Goal: Task Accomplishment & Management: Use online tool/utility

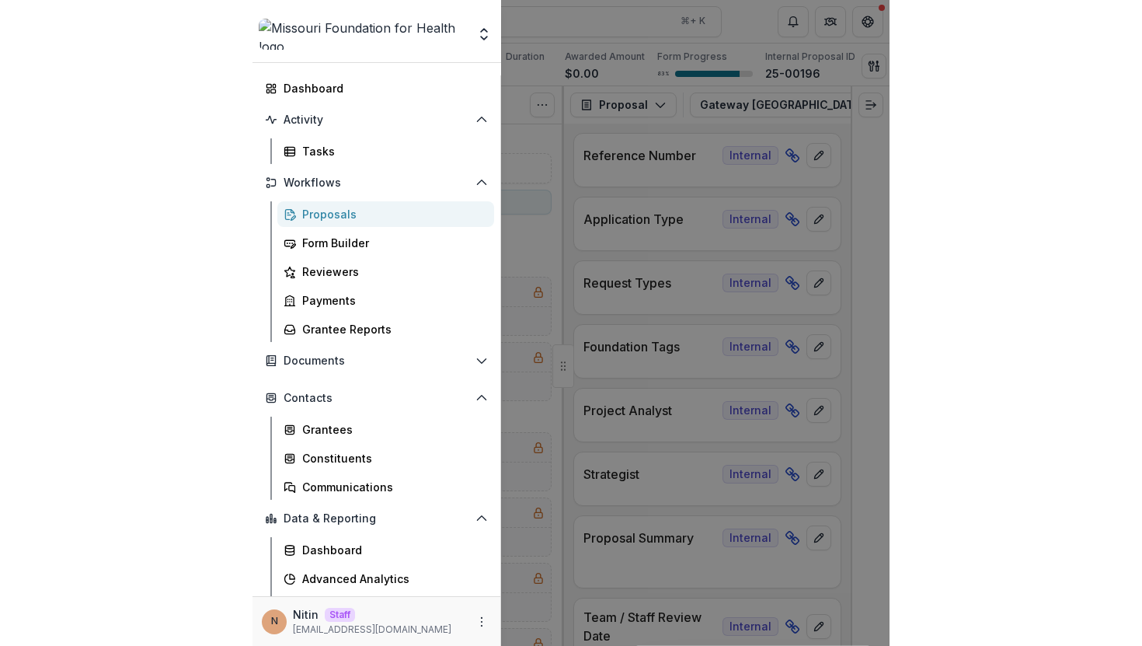
scroll to position [4878, 0]
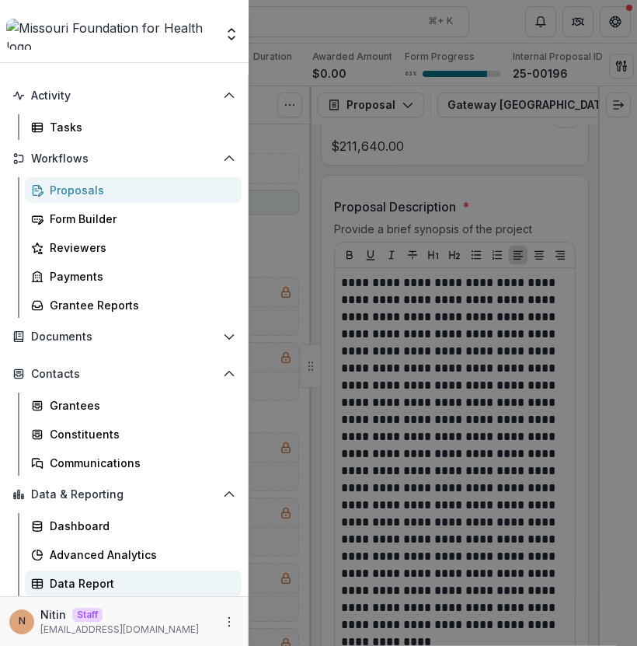
click at [128, 577] on div "Data Report" at bounding box center [140, 583] width 180 height 16
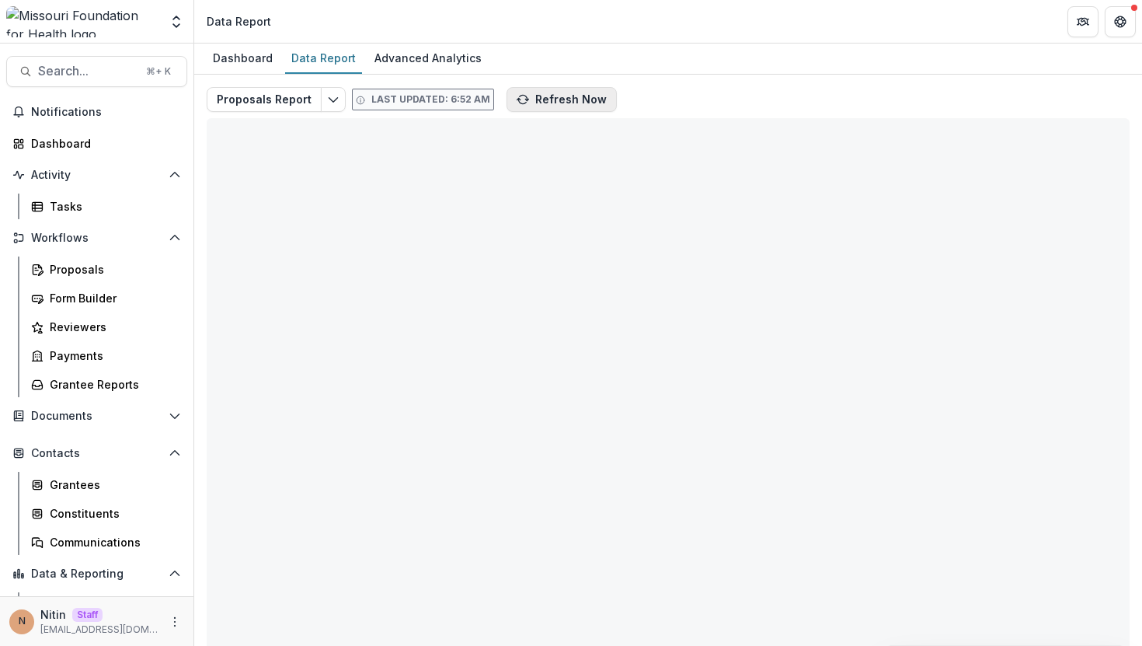
click at [566, 89] on button "Refresh Now" at bounding box center [562, 99] width 110 height 25
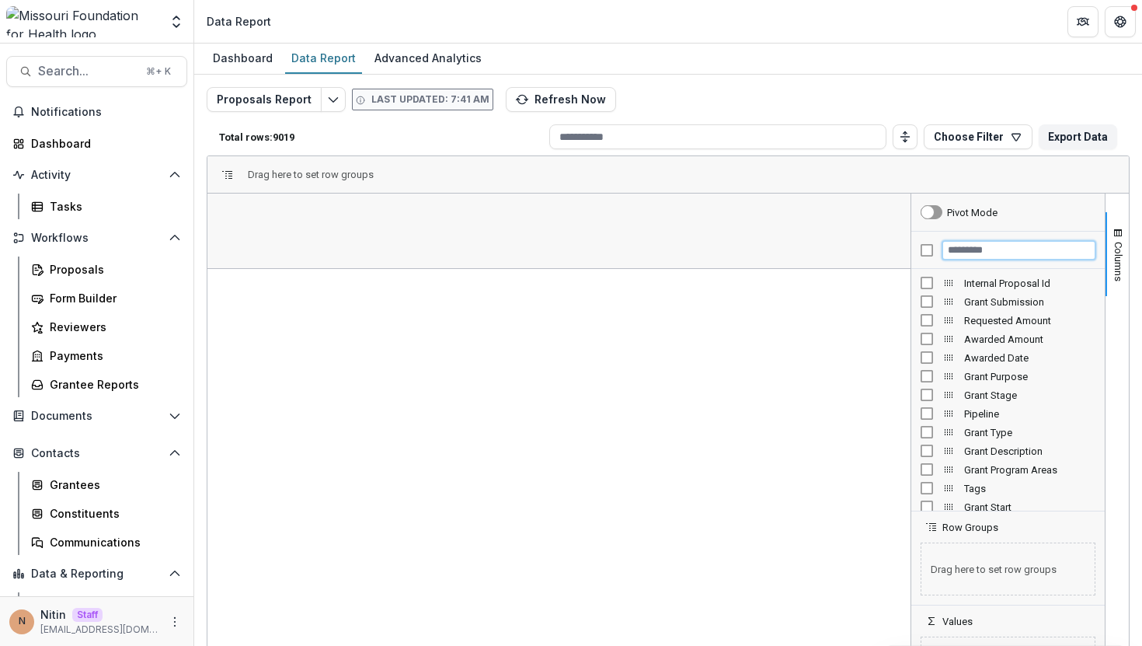
click at [973, 245] on input "Filter Columns Input" at bounding box center [1019, 250] width 153 height 19
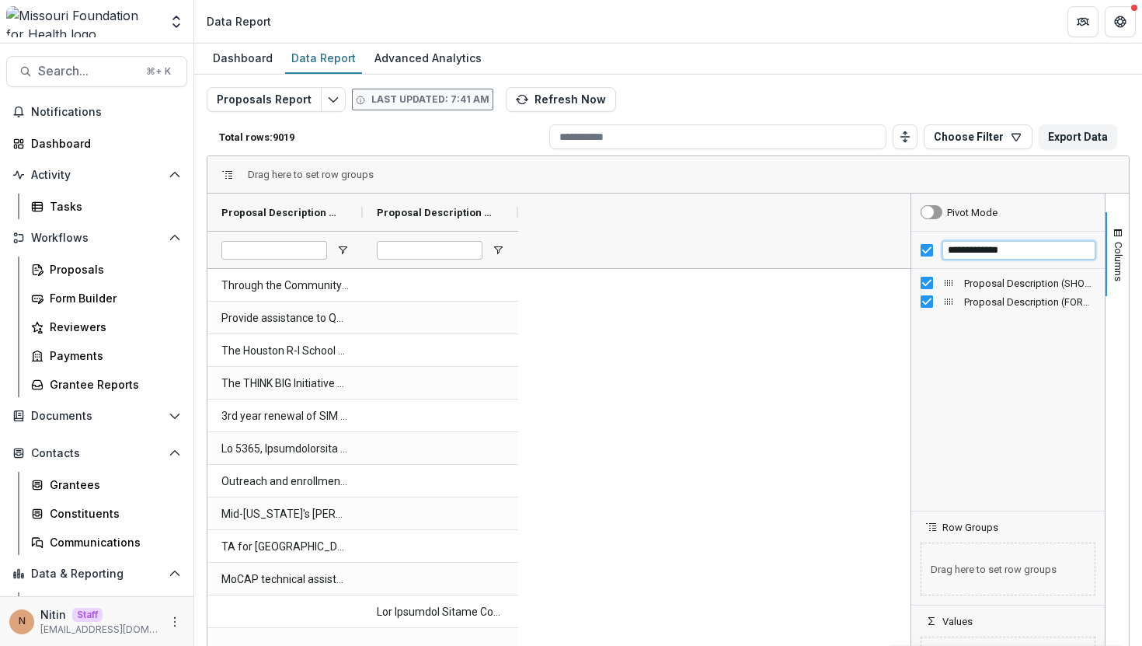
click at [988, 249] on input "**********" at bounding box center [1019, 250] width 153 height 19
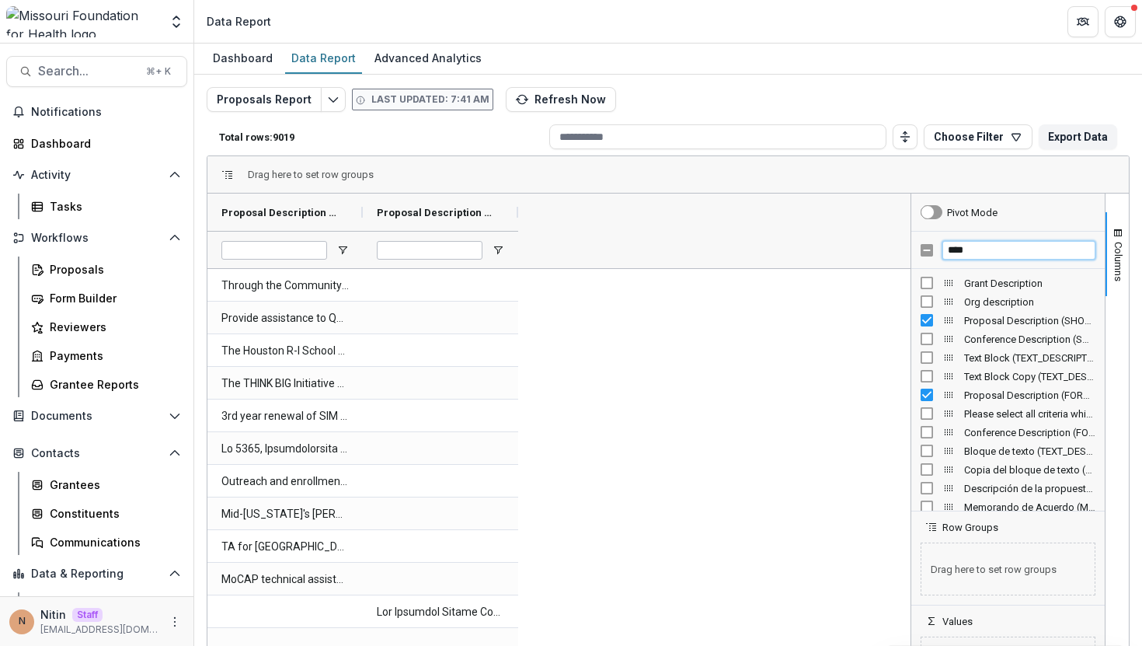
type input "****"
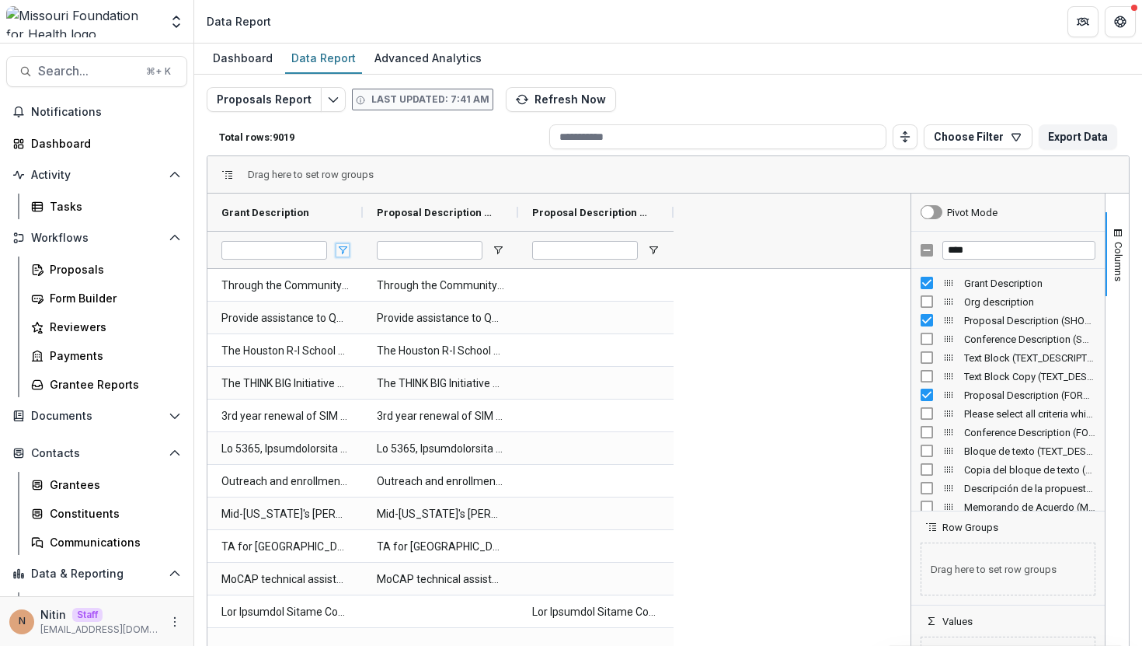
click at [339, 244] on span "Open Filter Menu" at bounding box center [343, 250] width 12 height 12
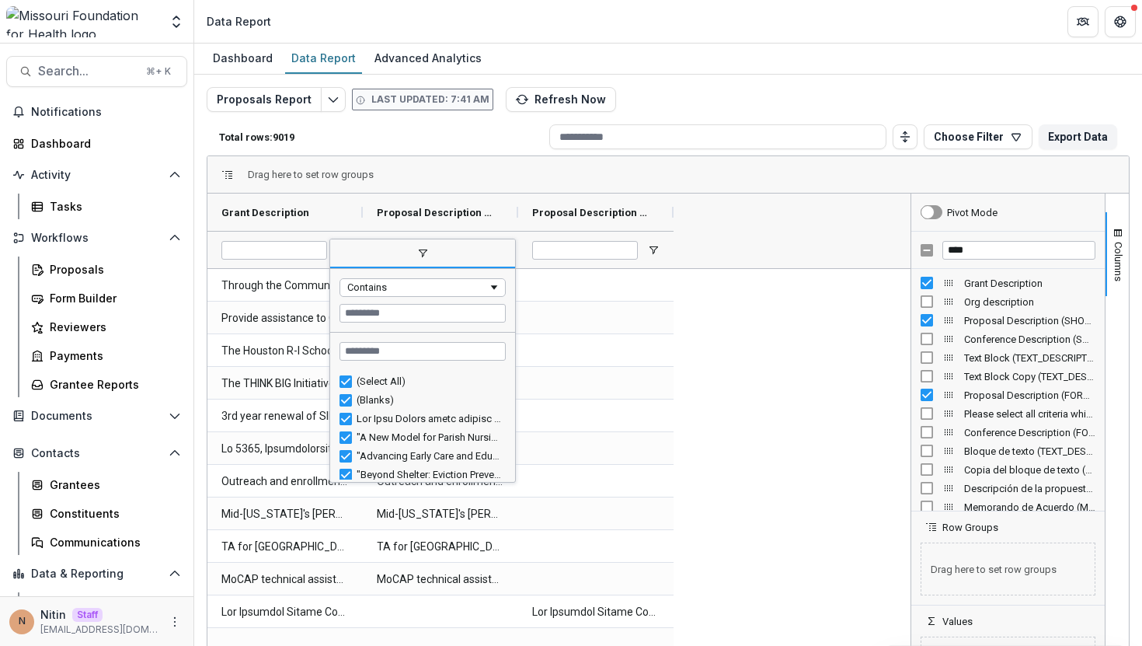
click at [346, 370] on div "(Select All) (Blanks) "A New Model for Parish Nursing: Changing Women's Health …" at bounding box center [422, 426] width 185 height 112
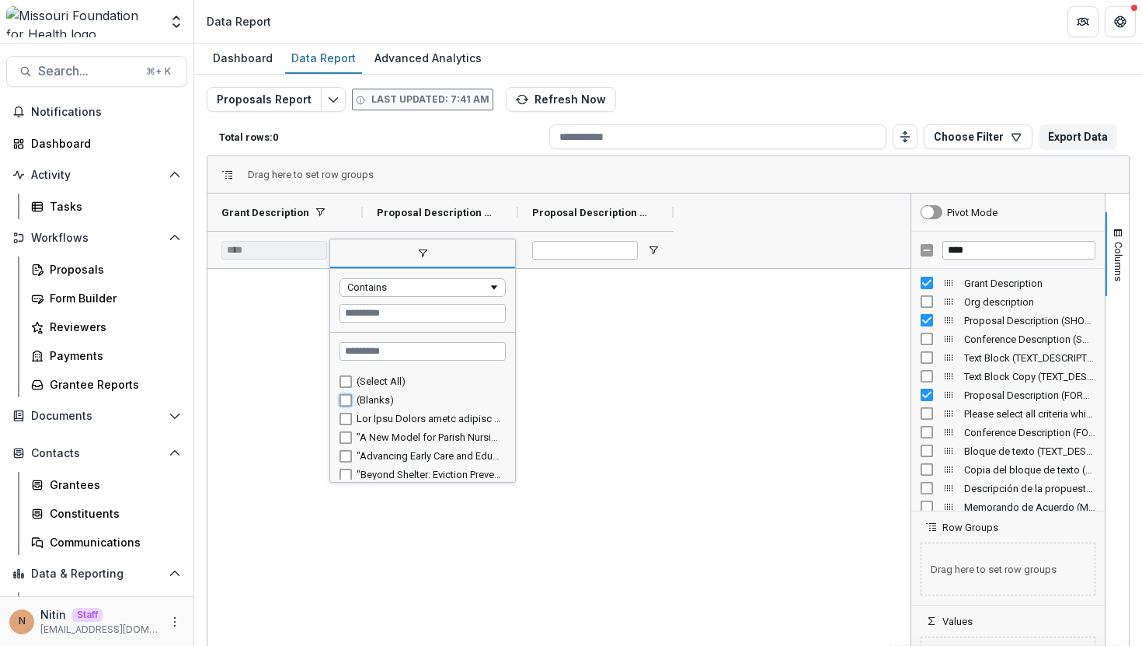
type input "**********"
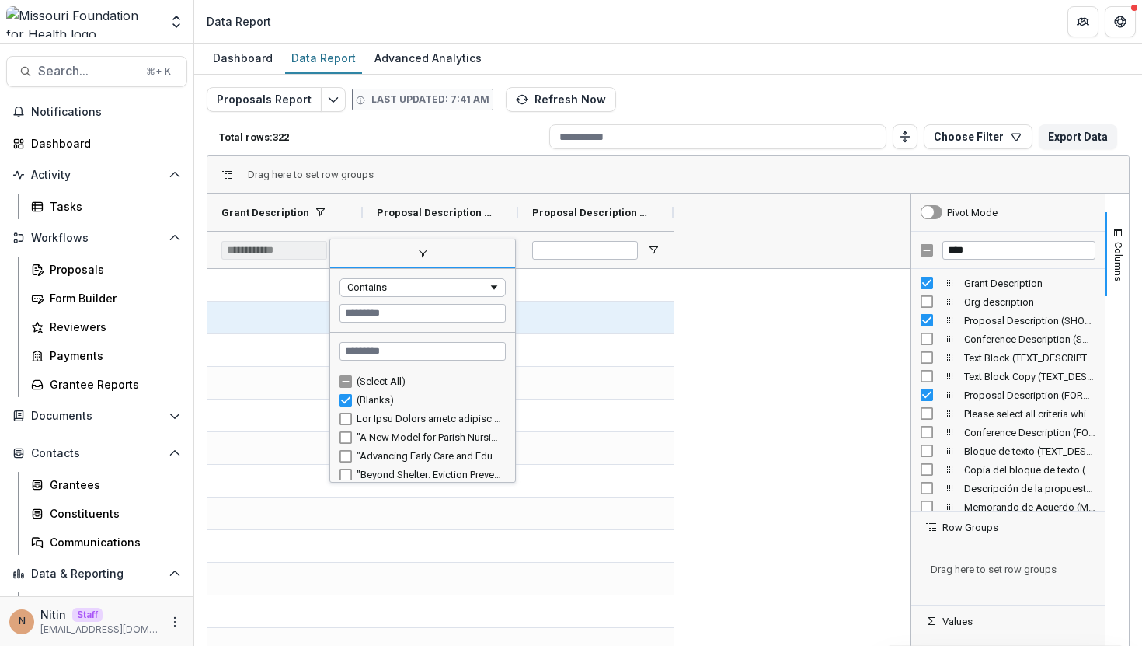
click at [597, 281] on div at bounding box center [595, 285] width 155 height 32
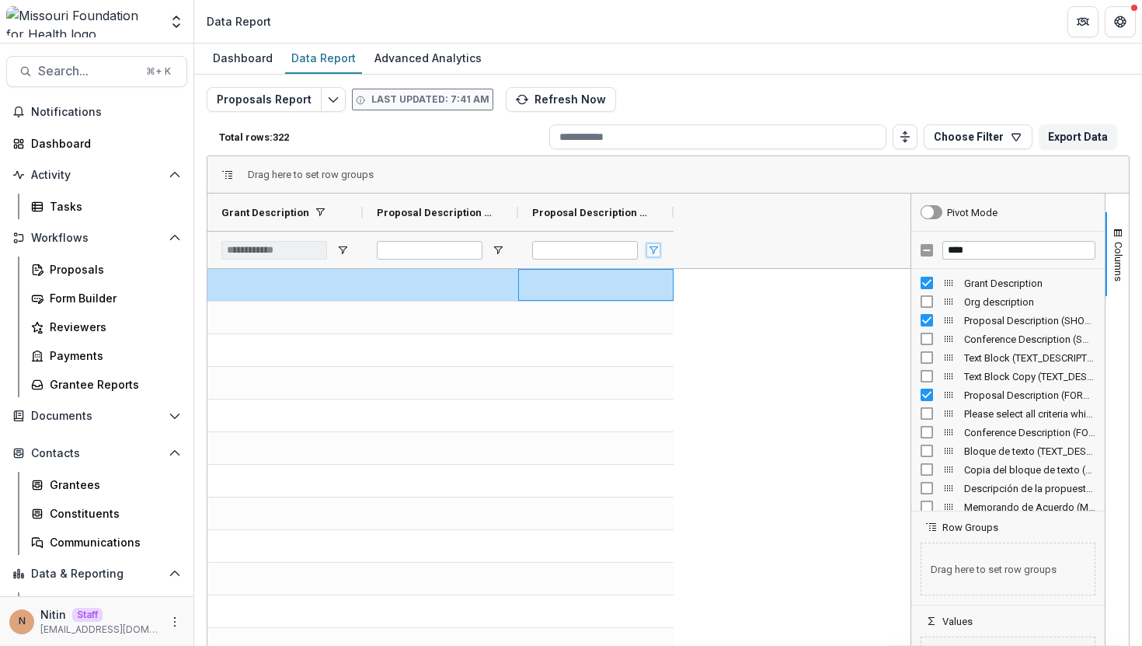
click at [657, 254] on span "Open Filter Menu" at bounding box center [653, 250] width 12 height 12
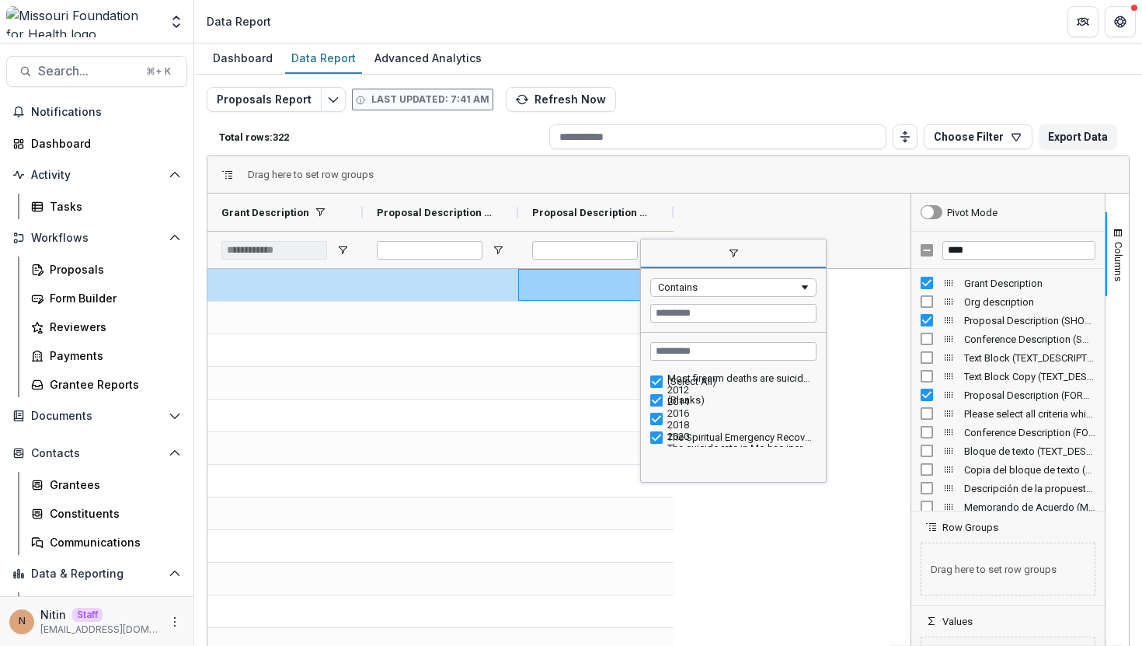
click at [623, 212] on span "Proposal Description (FORMATTED_TEXT)" at bounding box center [589, 213] width 115 height 12
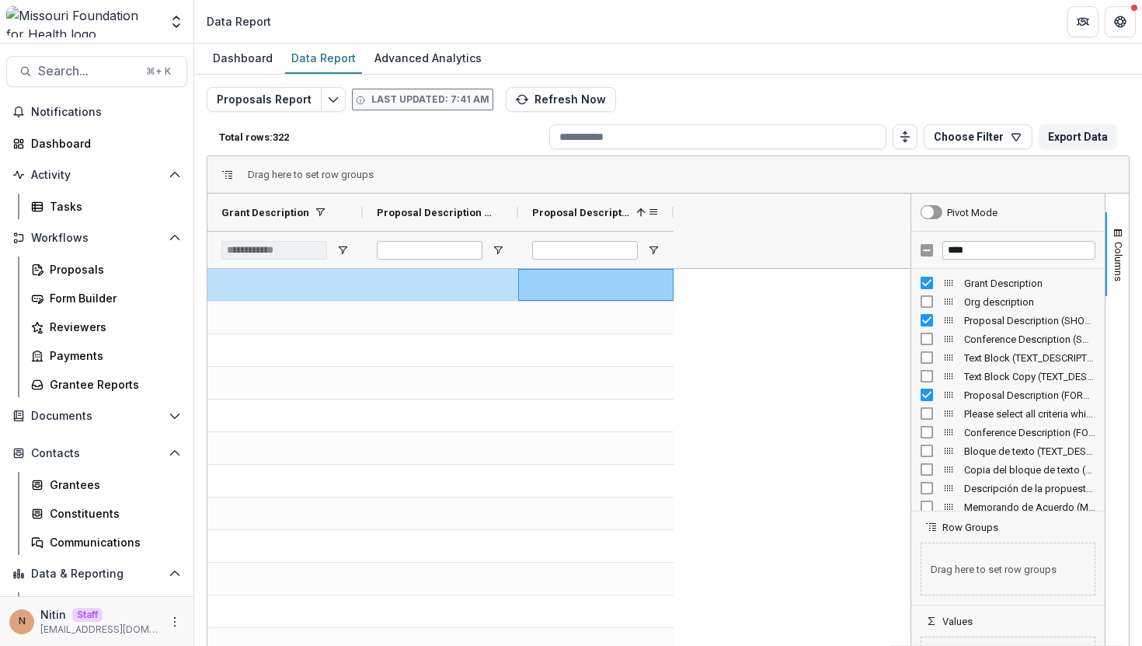
click at [623, 212] on span "Proposal Description (FORMATTED_TEXT)" at bounding box center [581, 213] width 98 height 12
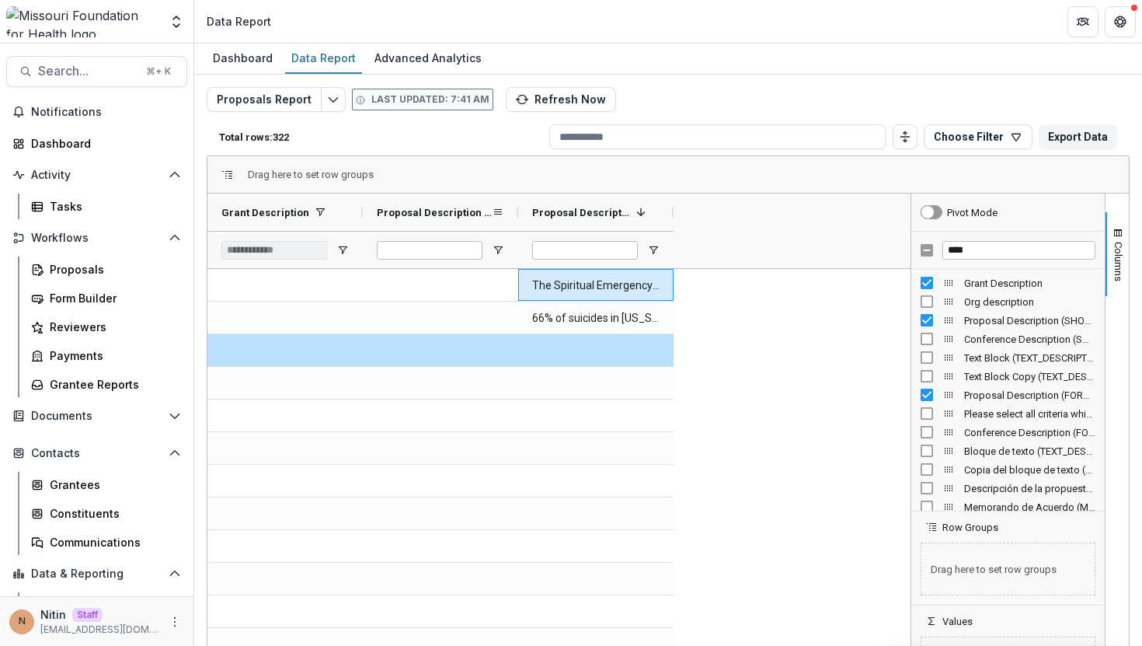
click at [466, 224] on div "Proposal Description (SHORT_TEXT)" at bounding box center [434, 212] width 115 height 30
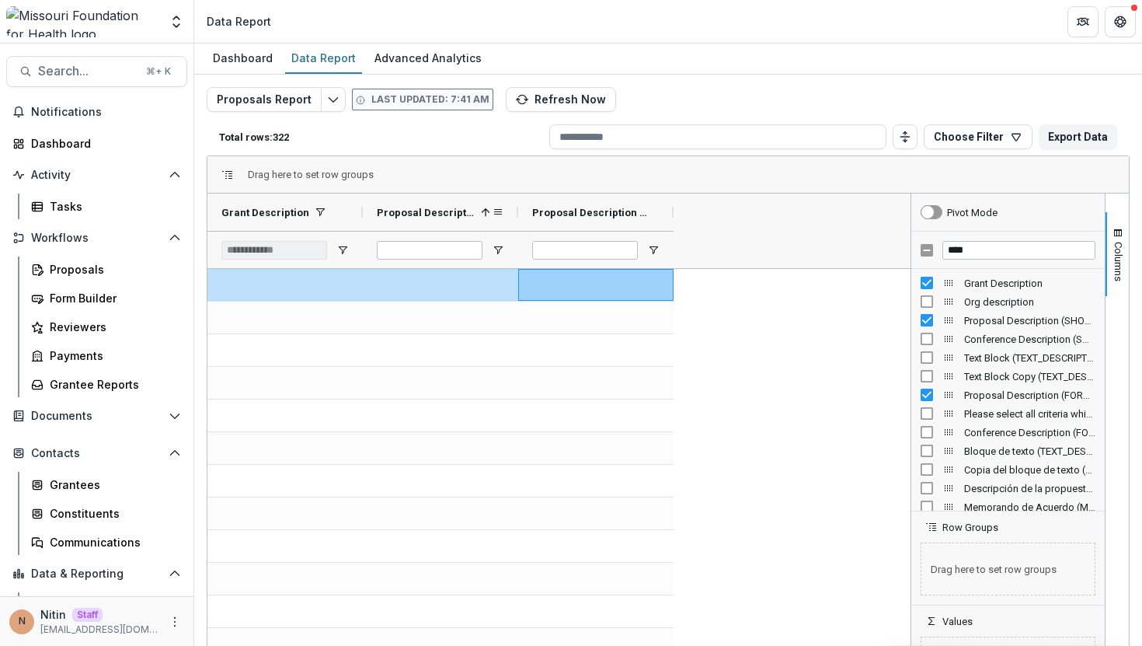
click at [466, 216] on span "Proposal Description (SHORT_TEXT)" at bounding box center [426, 213] width 98 height 12
click at [566, 211] on span "Proposal Description (FORMATTED_TEXT)" at bounding box center [589, 213] width 115 height 12
click at [566, 211] on span "Proposal Description (FORMATTED_TEXT)" at bounding box center [581, 213] width 98 height 12
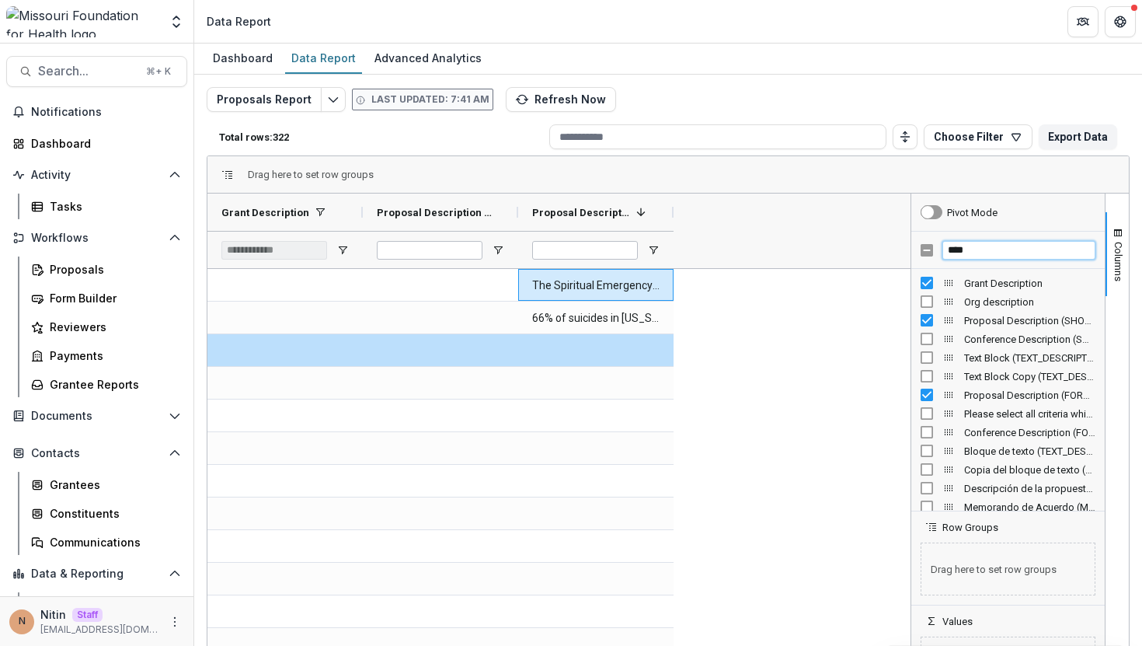
click at [984, 254] on input "****" at bounding box center [1019, 250] width 153 height 19
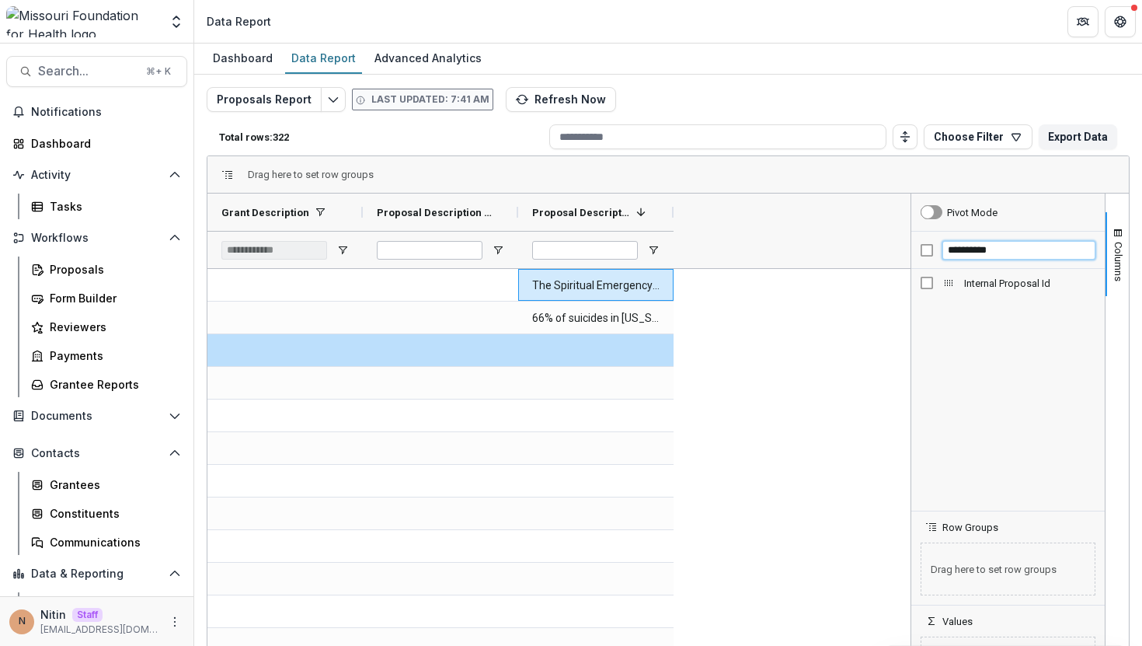
type input "**********"
click at [968, 285] on span "Internal Proposal Id" at bounding box center [1029, 283] width 131 height 12
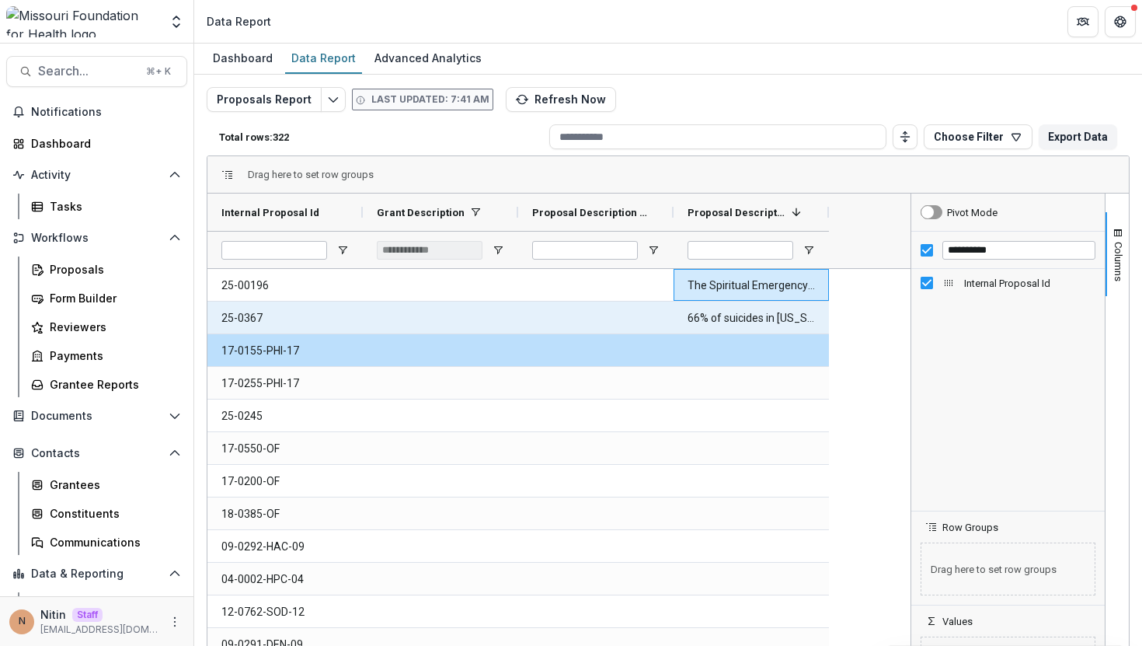
click at [243, 318] on Id-662 "25-0367" at bounding box center [284, 318] width 127 height 32
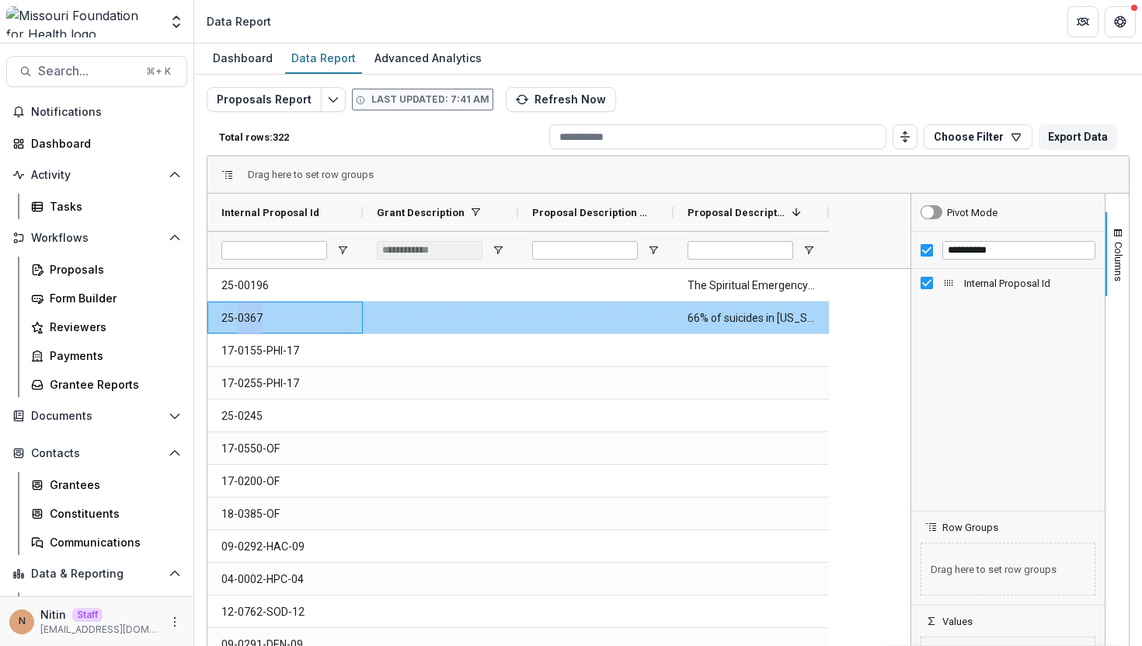
click at [243, 318] on Id-662 "25-0367" at bounding box center [284, 318] width 127 height 32
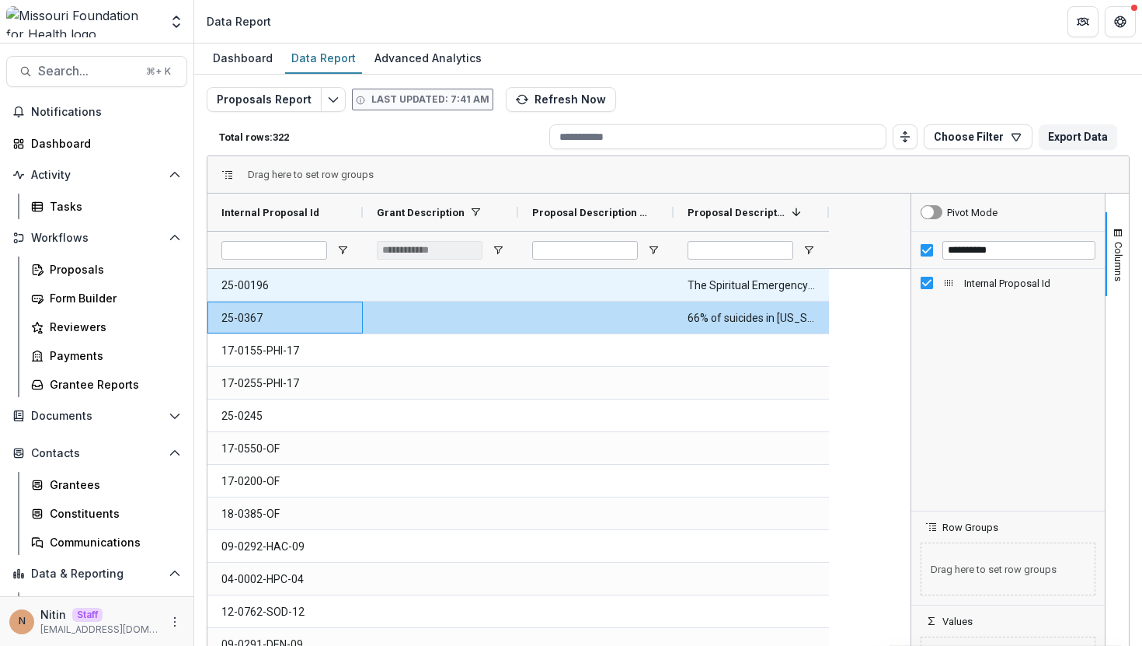
click at [241, 286] on Id-661 "25-00196" at bounding box center [284, 286] width 127 height 32
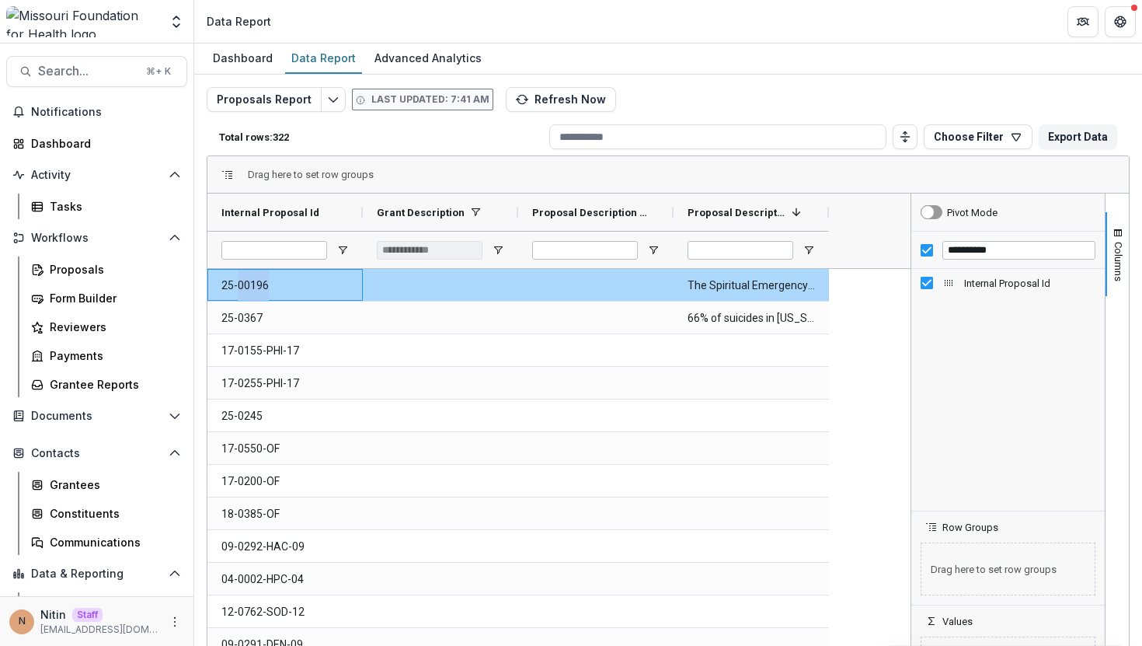
click at [241, 286] on Id-661 "25-00196" at bounding box center [284, 286] width 127 height 32
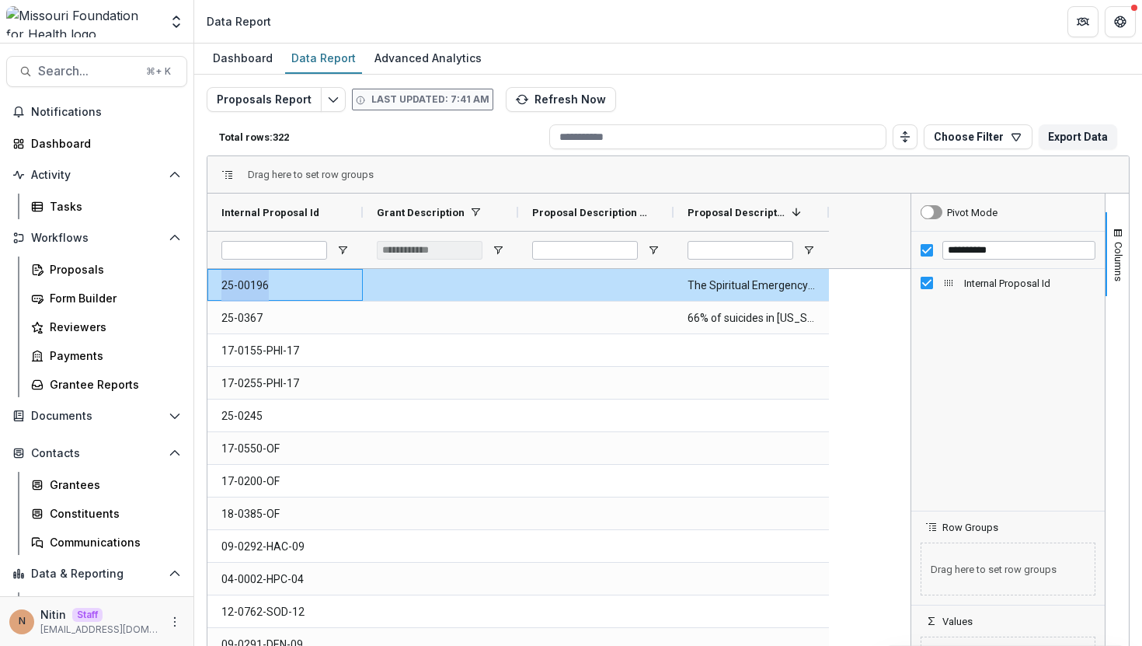
copy Id-661 "25-00196"
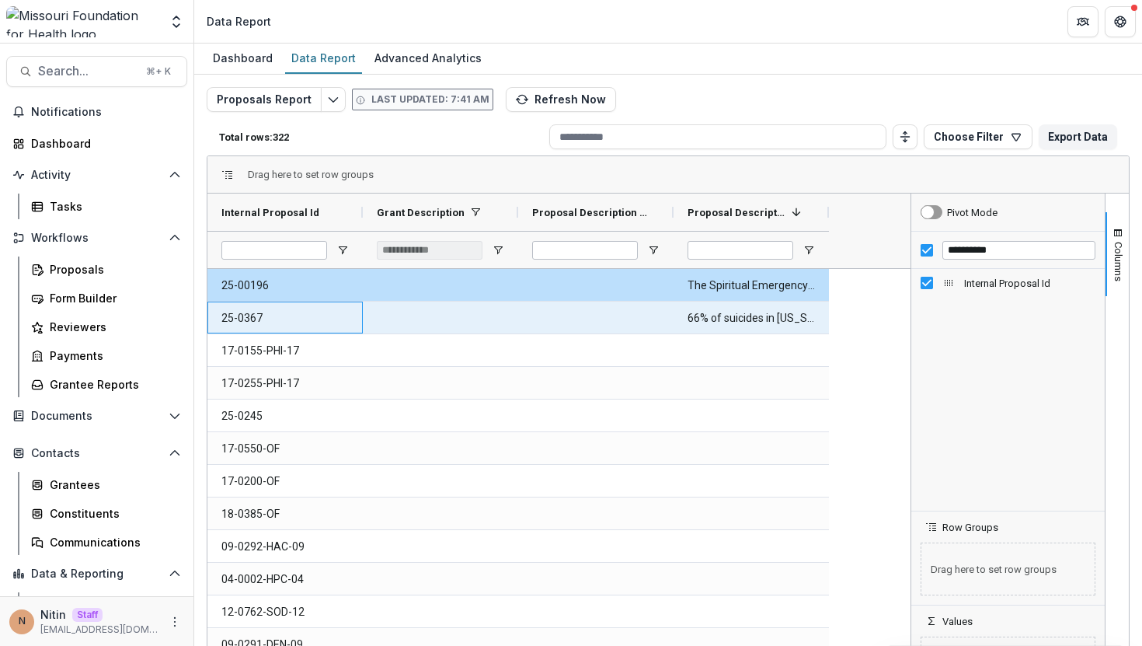
click at [251, 314] on Id-662 "25-0367" at bounding box center [284, 318] width 127 height 32
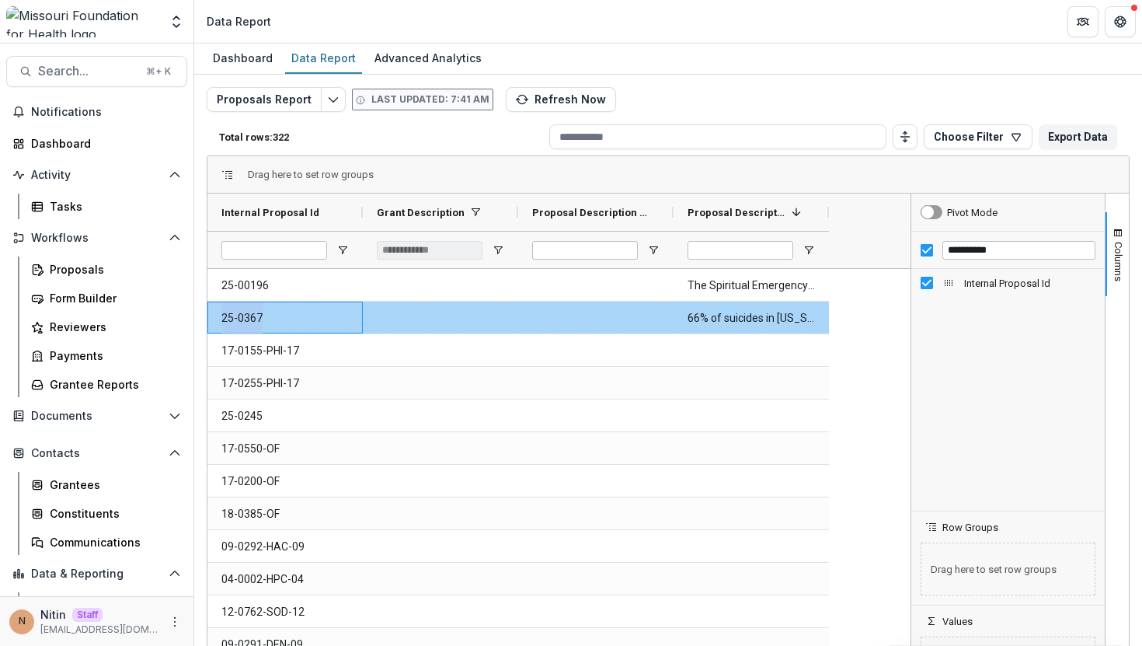
click at [251, 314] on Id-662 "25-0367" at bounding box center [284, 318] width 127 height 32
copy Id-662 "25-0367"
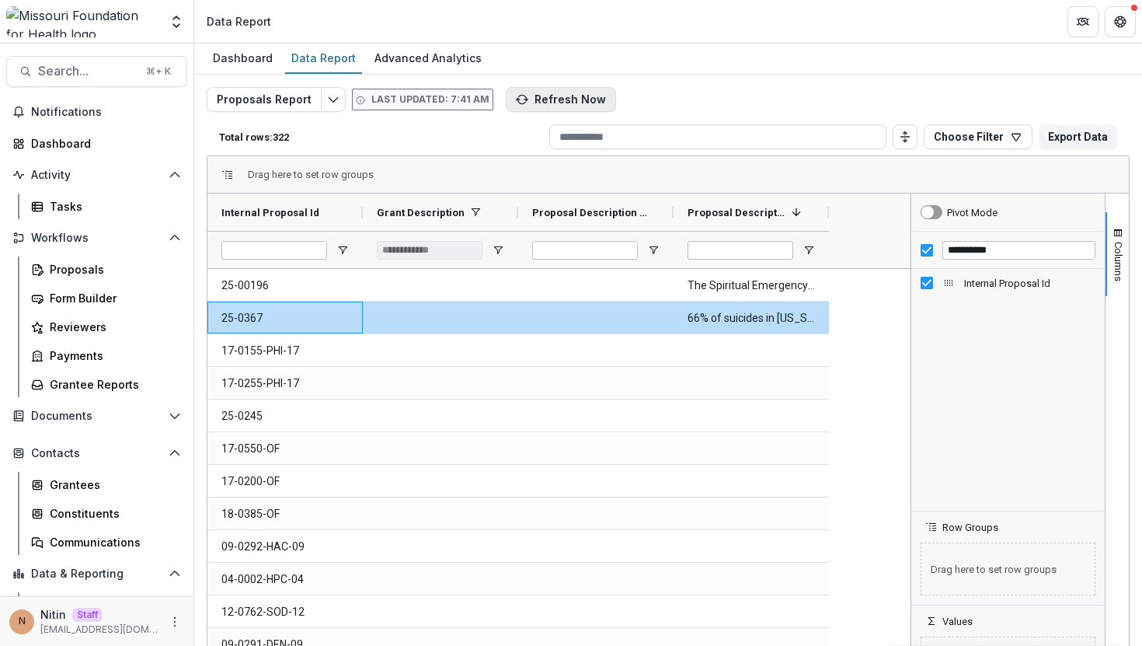
click at [516, 97] on icon "button" at bounding box center [522, 99] width 12 height 12
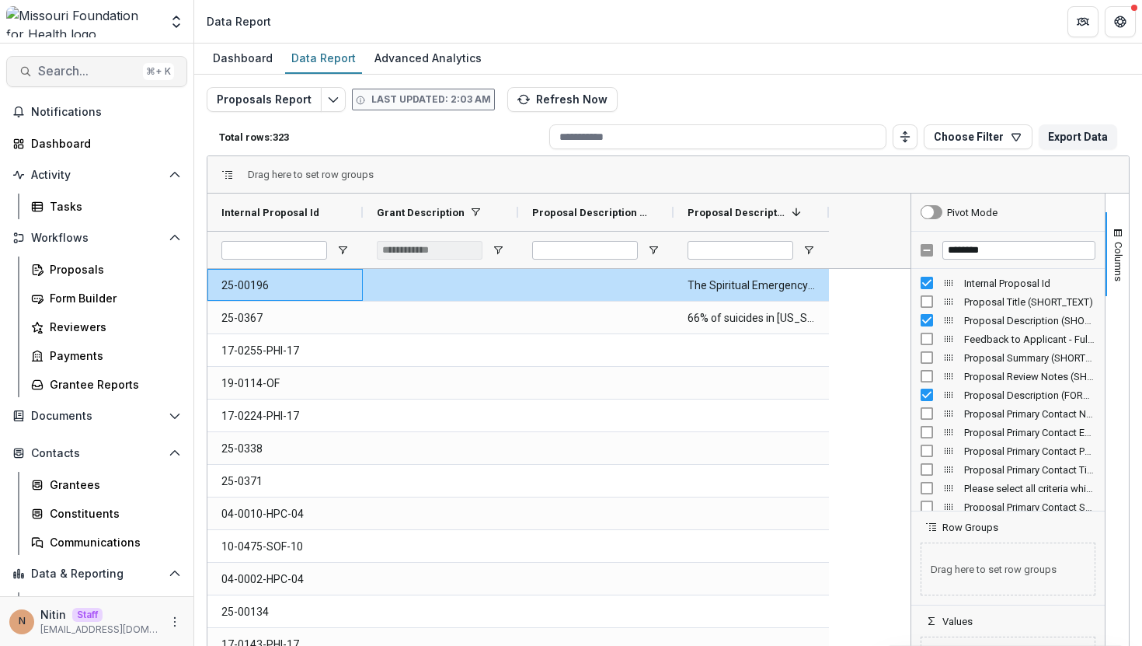
click at [79, 73] on span "Search..." at bounding box center [87, 71] width 99 height 15
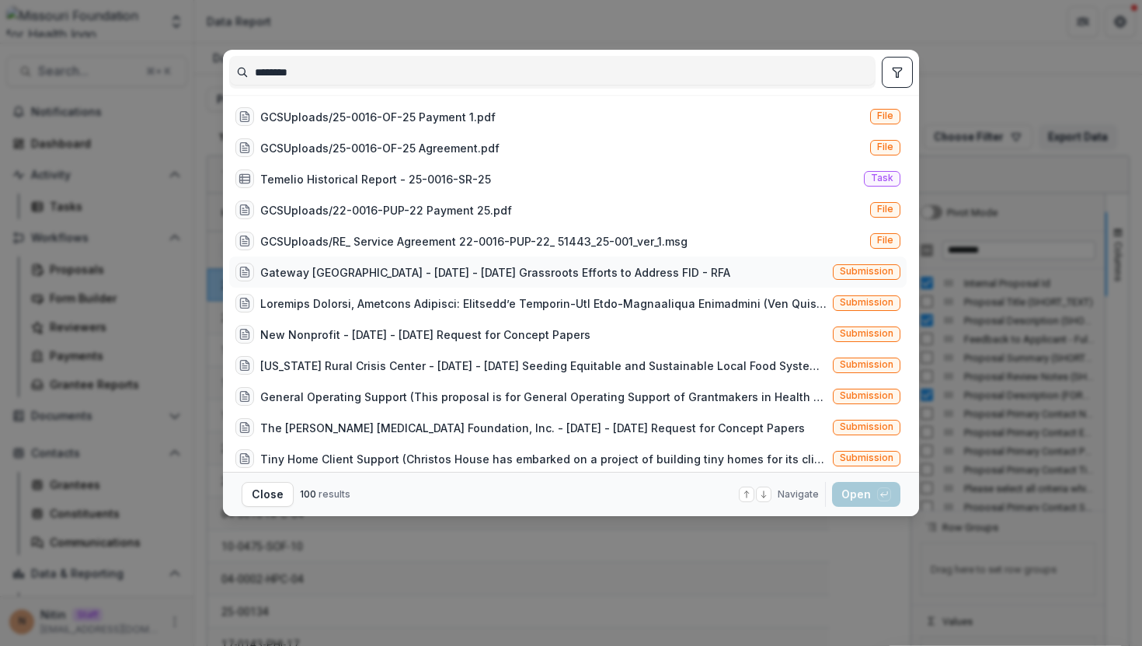
type input "********"
click at [842, 268] on span "Submission" at bounding box center [867, 271] width 54 height 11
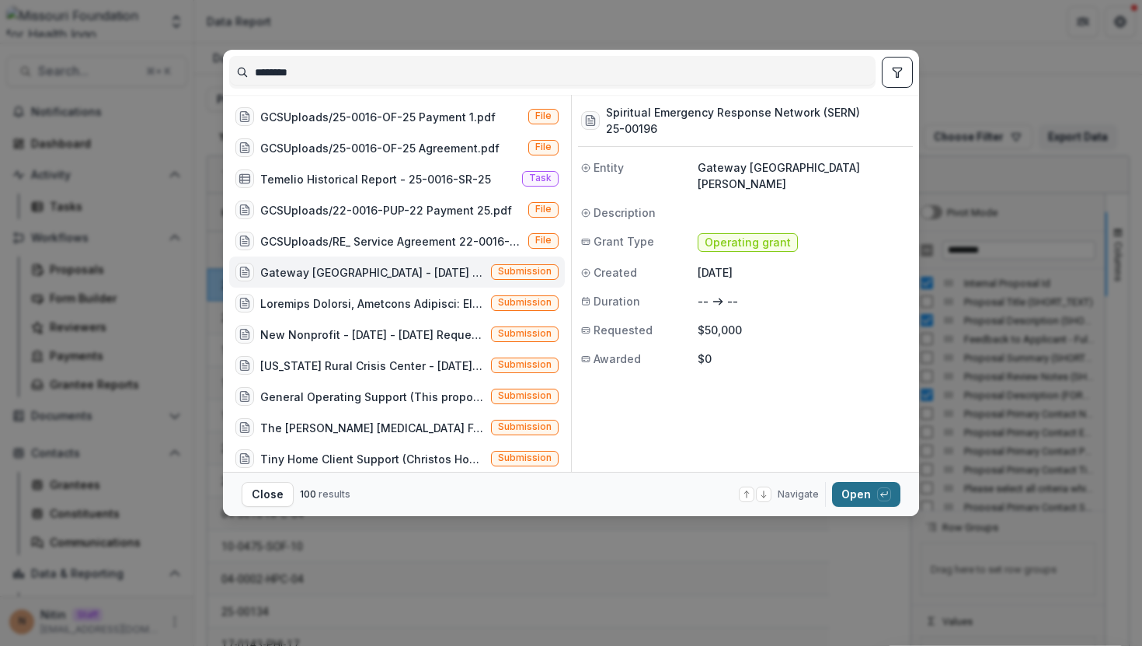
click at [884, 499] on div "button" at bounding box center [884, 494] width 14 height 14
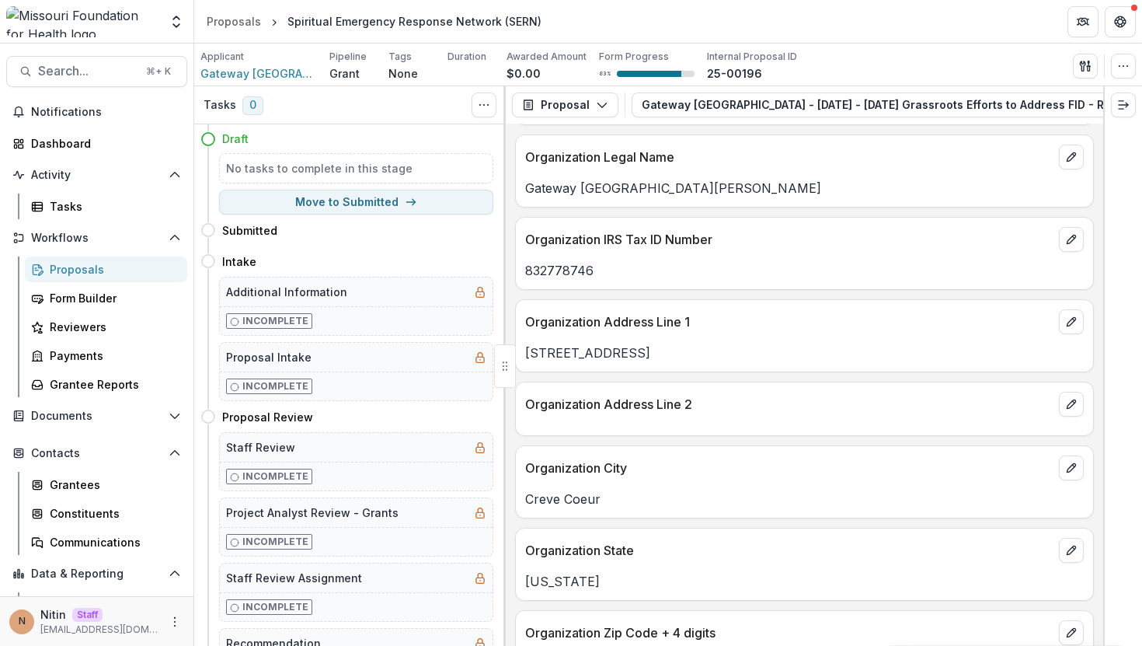
scroll to position [4226, 0]
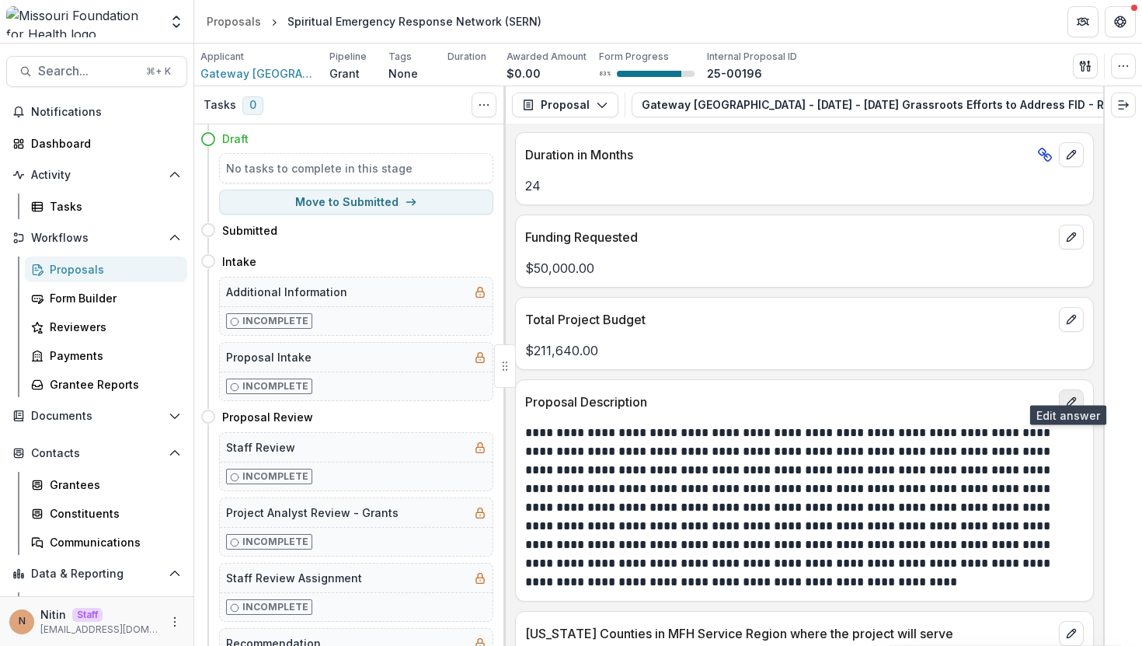
click at [637, 396] on icon "edit" at bounding box center [1072, 402] width 12 height 12
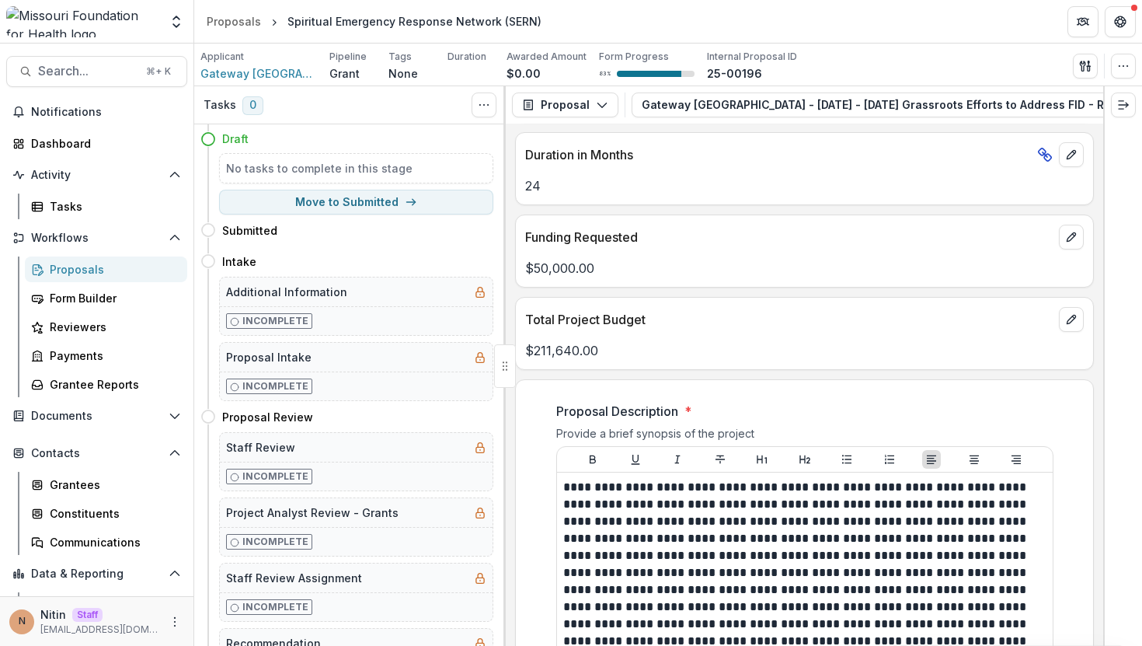
scroll to position [4319, 0]
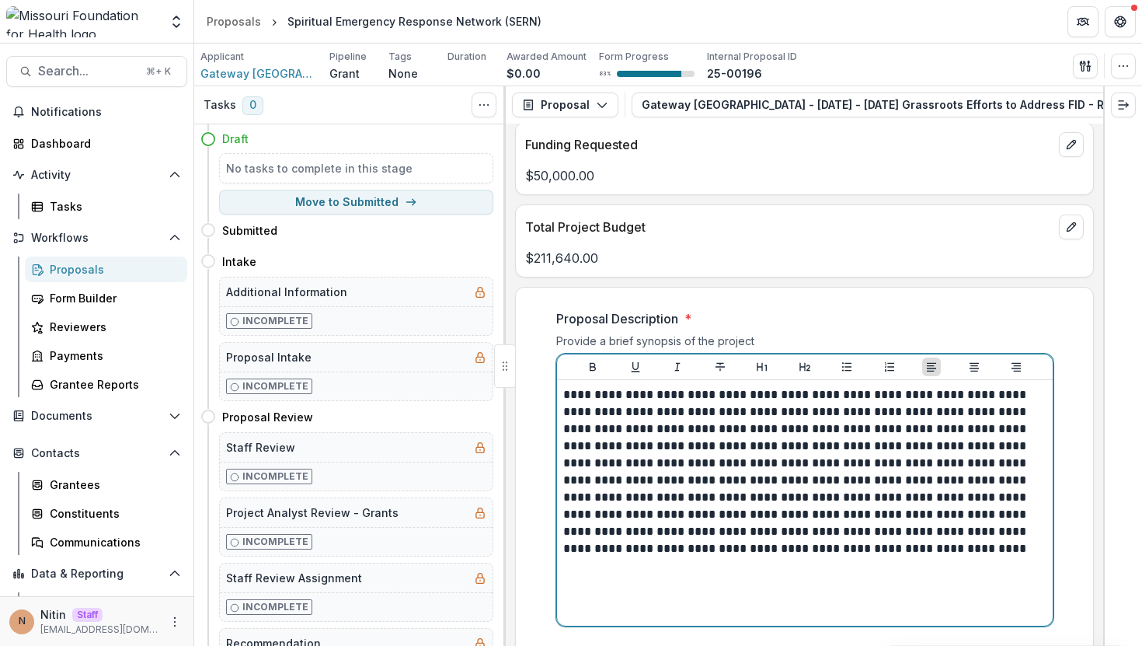
click at [637, 536] on p "**********" at bounding box center [804, 471] width 483 height 171
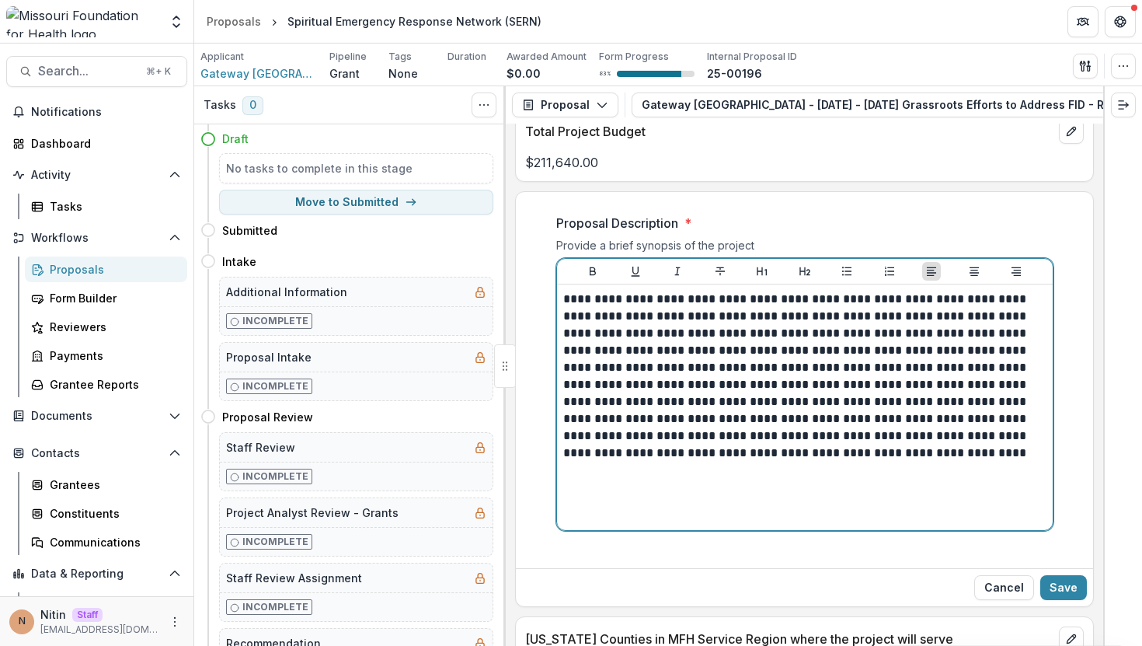
scroll to position [4450, 0]
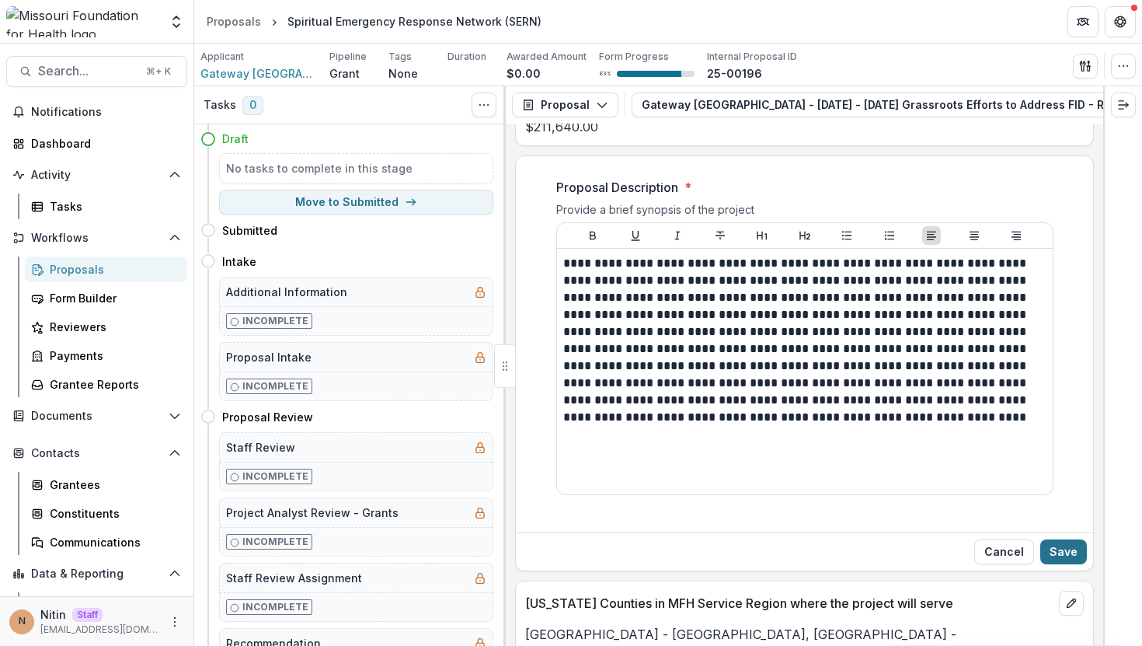
click at [637, 539] on button "Save" at bounding box center [1064, 551] width 47 height 25
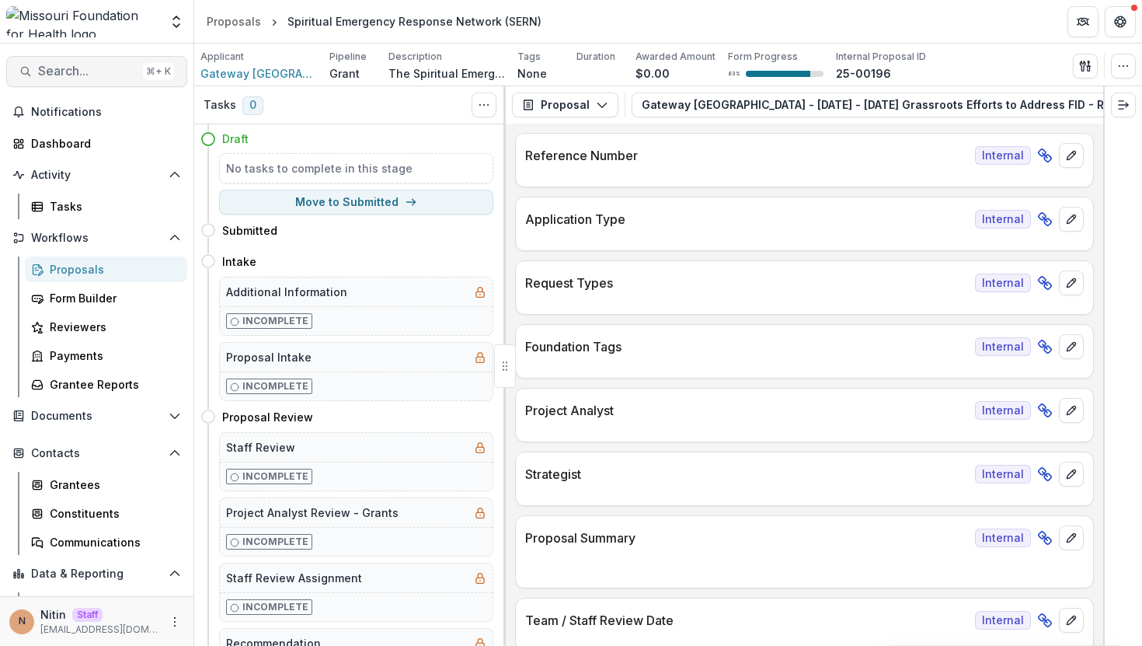
click at [110, 80] on button "Search... ⌘ + K" at bounding box center [96, 71] width 181 height 31
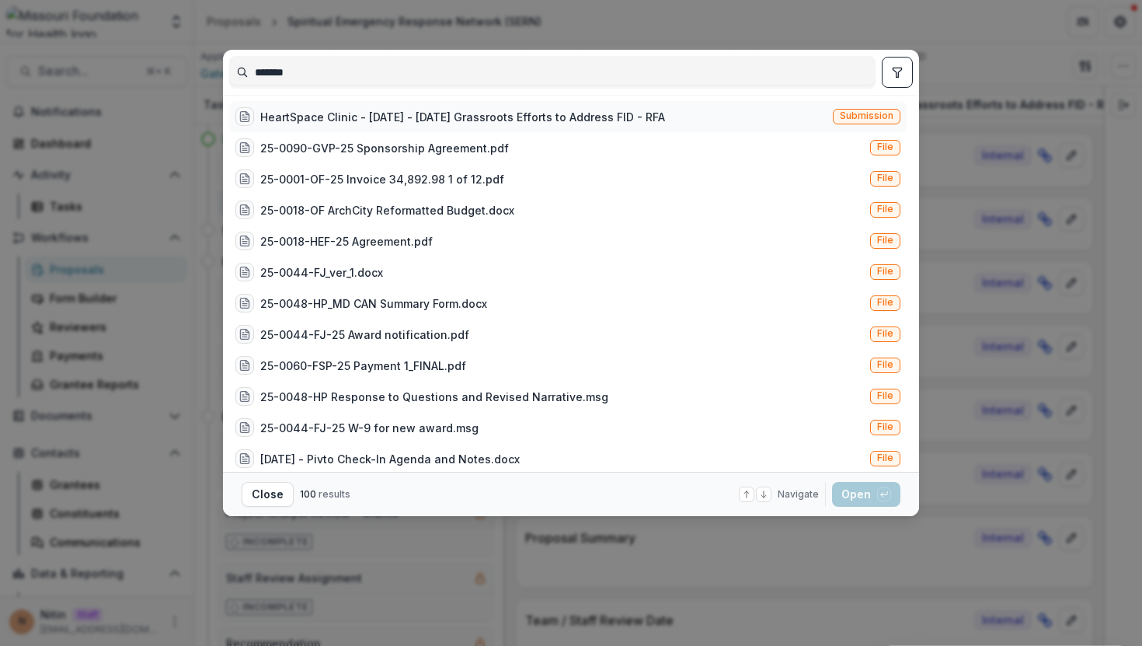
type input "*******"
click at [866, 118] on span "Submission" at bounding box center [867, 115] width 54 height 11
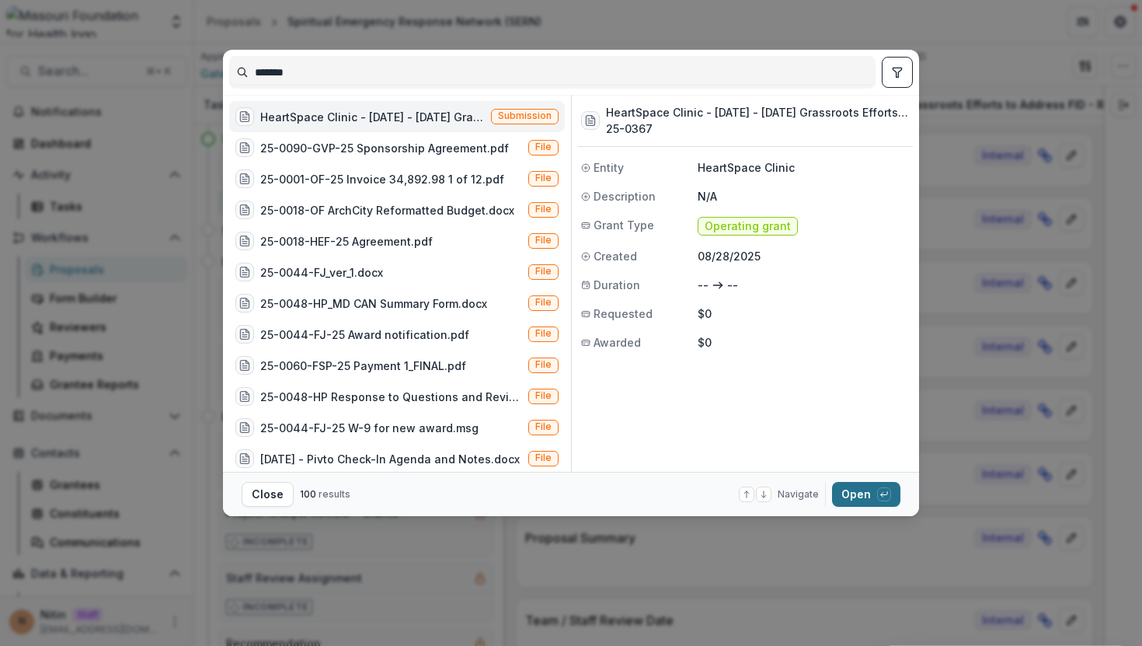
click at [867, 501] on button "Open with enter key" at bounding box center [866, 494] width 68 height 25
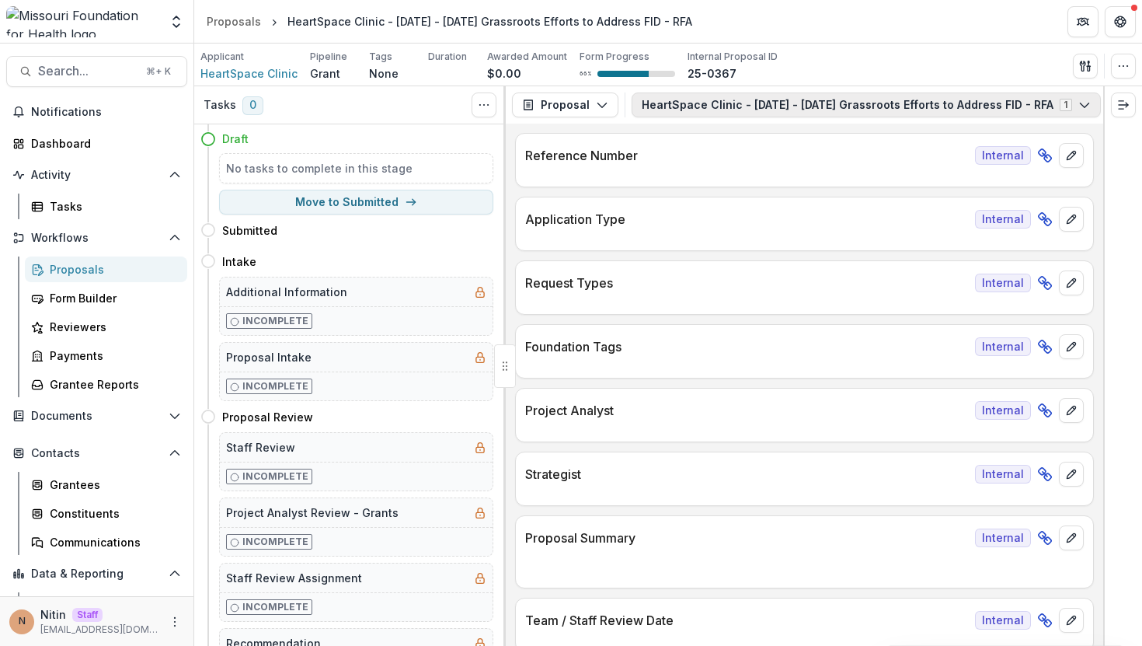
click at [1030, 106] on button "HeartSpace Clinic - 2025 - 2025 Grassroots Efforts to Address FID - RFA 1" at bounding box center [866, 104] width 469 height 25
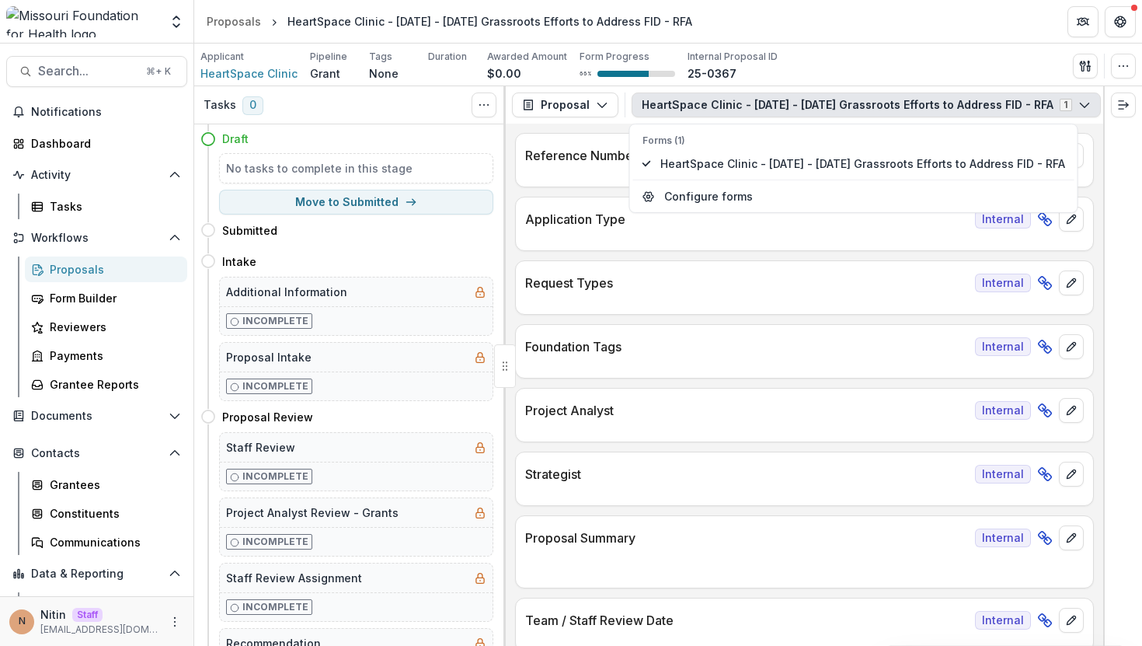
click at [1030, 106] on button "HeartSpace Clinic - 2025 - 2025 Grassroots Efforts to Address FID - RFA 1" at bounding box center [866, 104] width 469 height 25
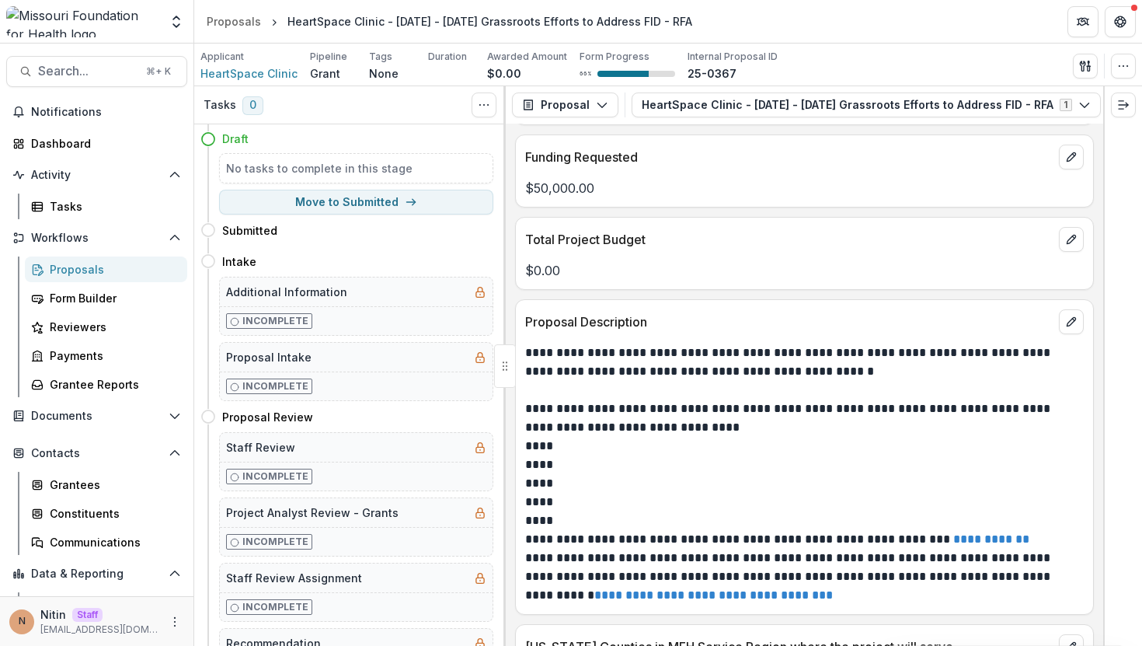
scroll to position [4037, 0]
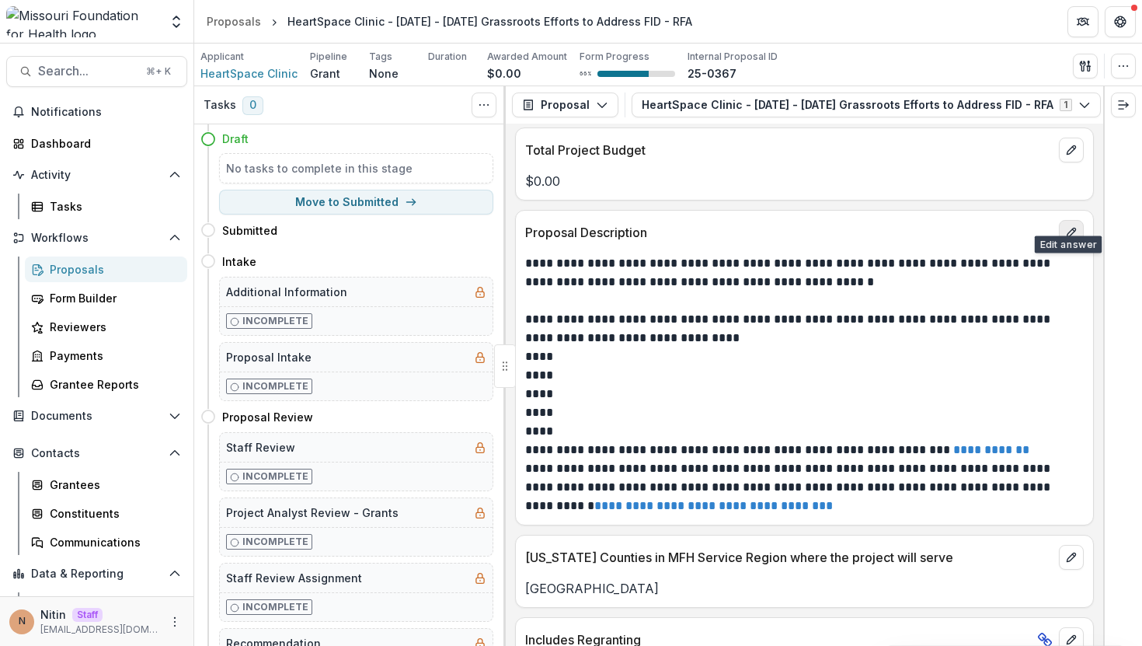
click at [1069, 223] on button "edit" at bounding box center [1071, 232] width 25 height 25
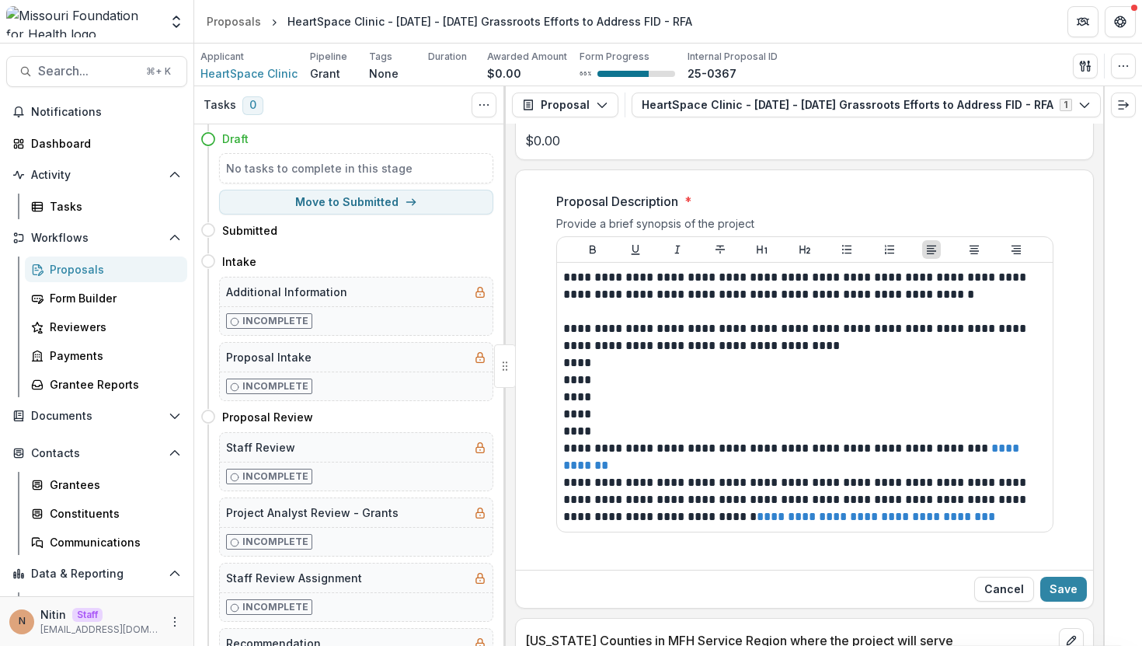
scroll to position [4090, 0]
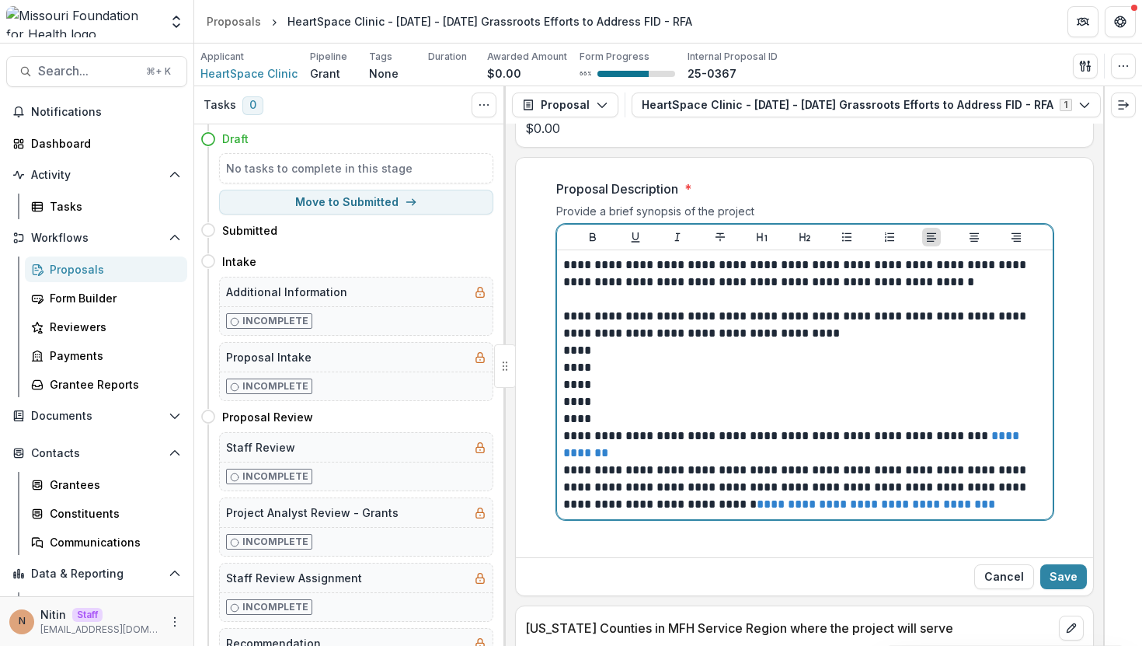
click at [1010, 502] on div "**********" at bounding box center [805, 384] width 496 height 269
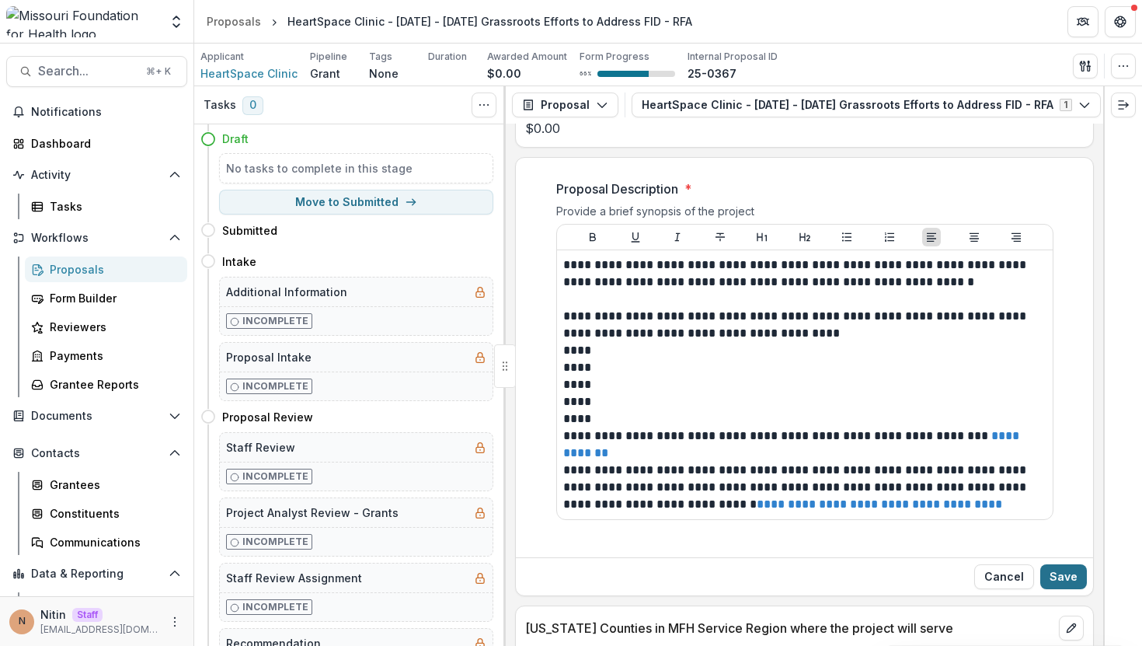
click at [1068, 564] on button "Save" at bounding box center [1064, 576] width 47 height 25
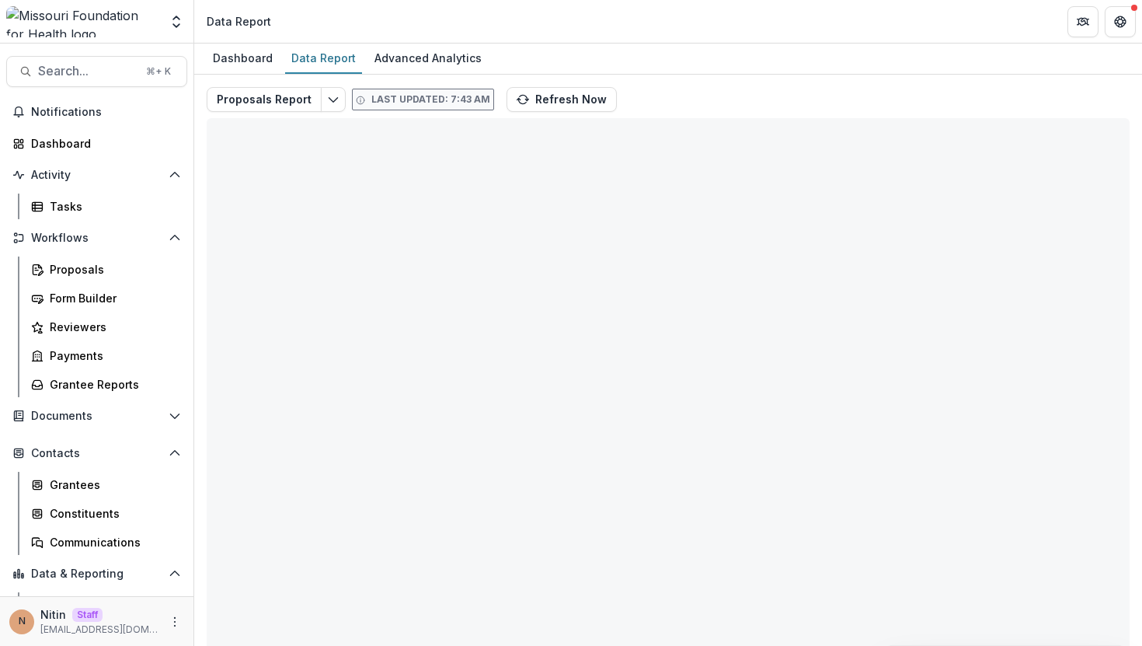
click at [425, 88] on div "Proposals Report Last updated: 7:43 AM Refresh Now Total rows: 0 Choose Filter …" at bounding box center [668, 369] width 948 height 588
click at [420, 109] on span "Last updated: 7:43 AM" at bounding box center [423, 100] width 142 height 22
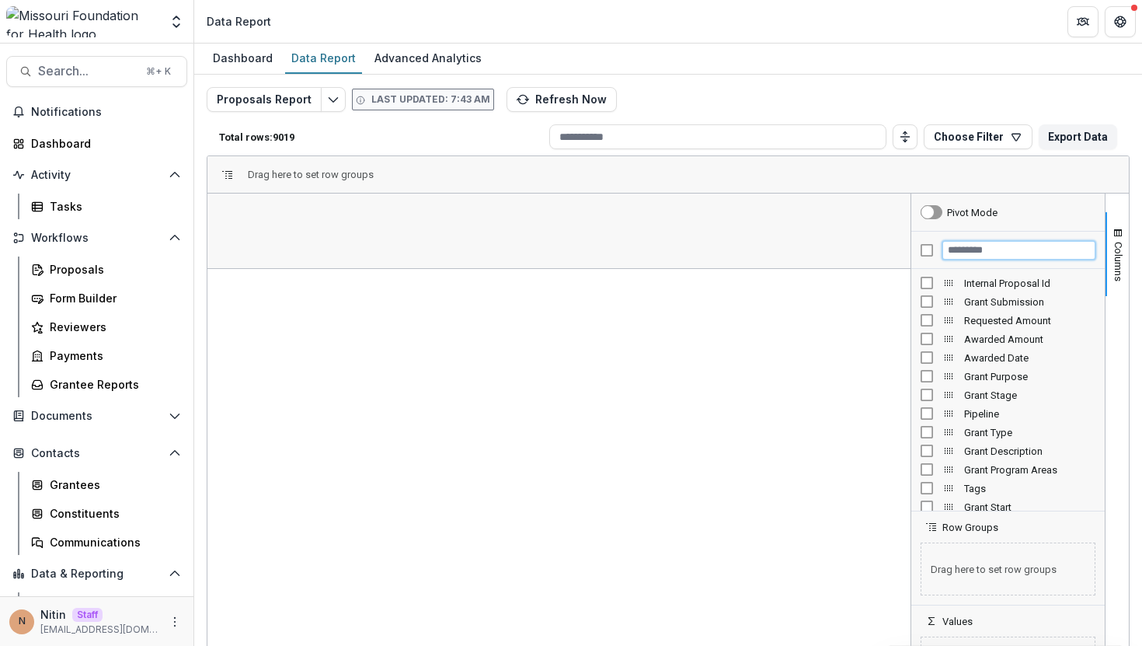
click at [964, 249] on input "Filter Columns Input" at bounding box center [1019, 250] width 153 height 19
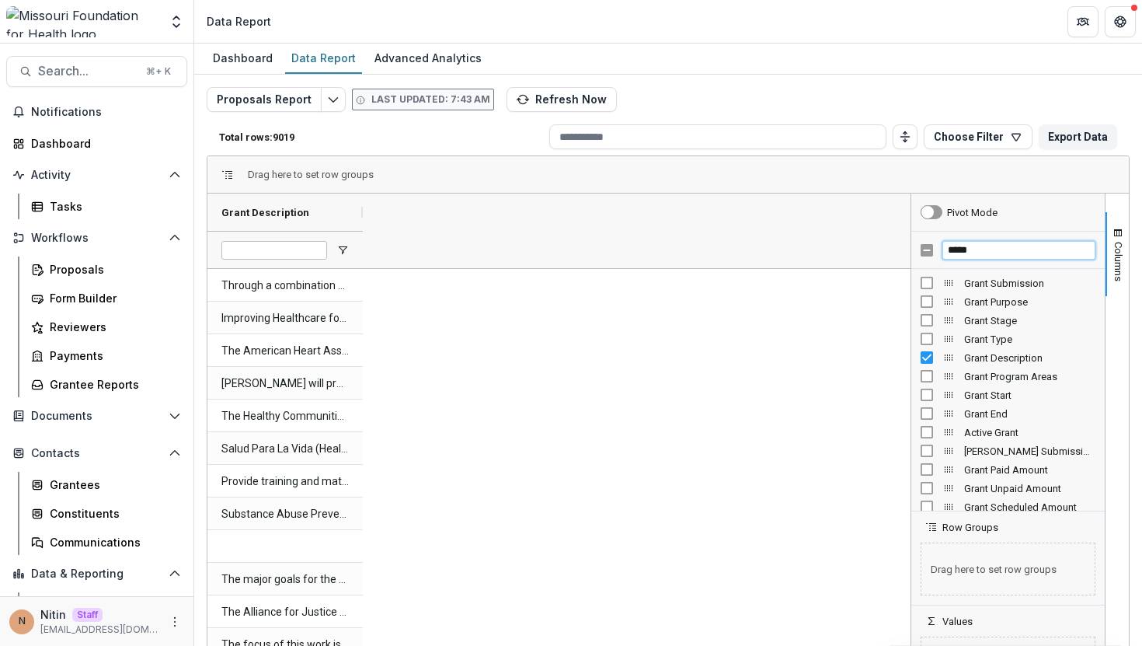
click at [984, 246] on input "*****" at bounding box center [1019, 250] width 153 height 19
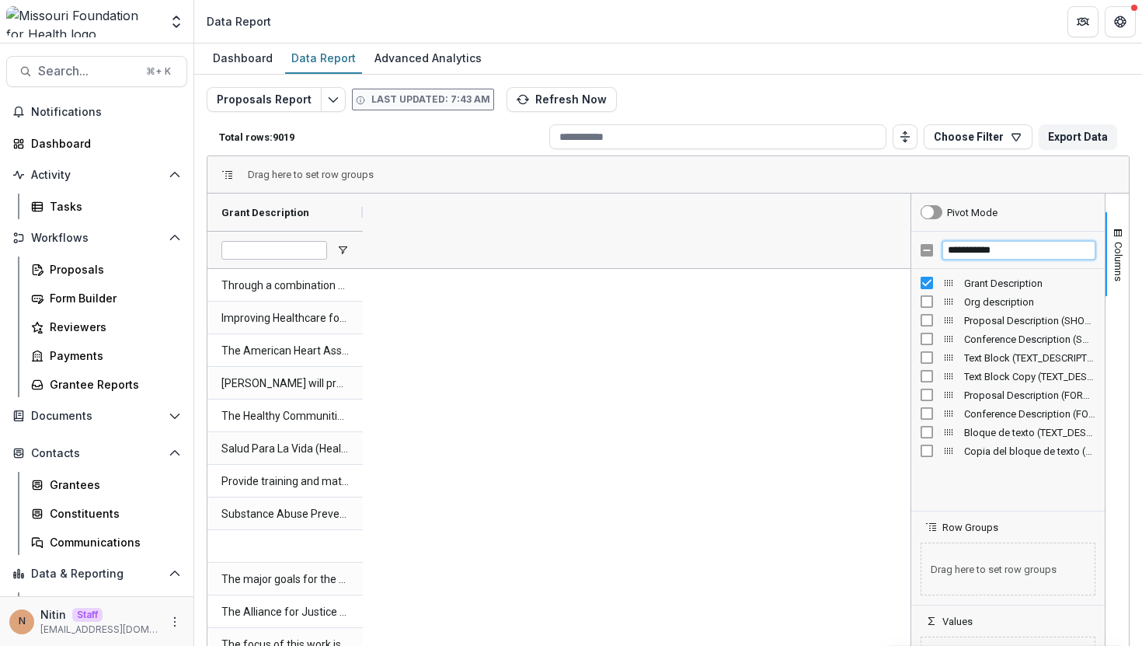
type input "**********"
click at [958, 326] on div "Proposal Description (SHORT_TEXT)" at bounding box center [1008, 320] width 175 height 19
click at [979, 319] on span "Proposal Description (SHORT_TEXT)" at bounding box center [1029, 321] width 131 height 12
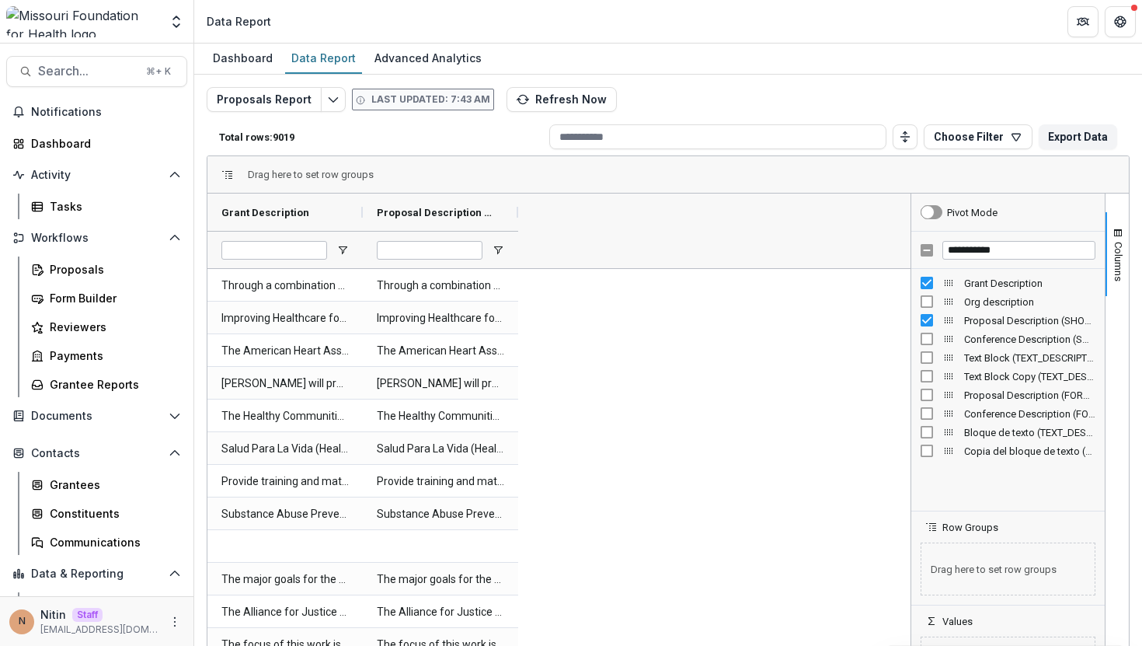
click at [1010, 396] on span "Proposal Description (FORMATTED_TEXT)" at bounding box center [1029, 395] width 131 height 12
click at [342, 213] on span at bounding box center [343, 212] width 12 height 12
click at [300, 215] on span "Grant Description" at bounding box center [265, 213] width 88 height 12
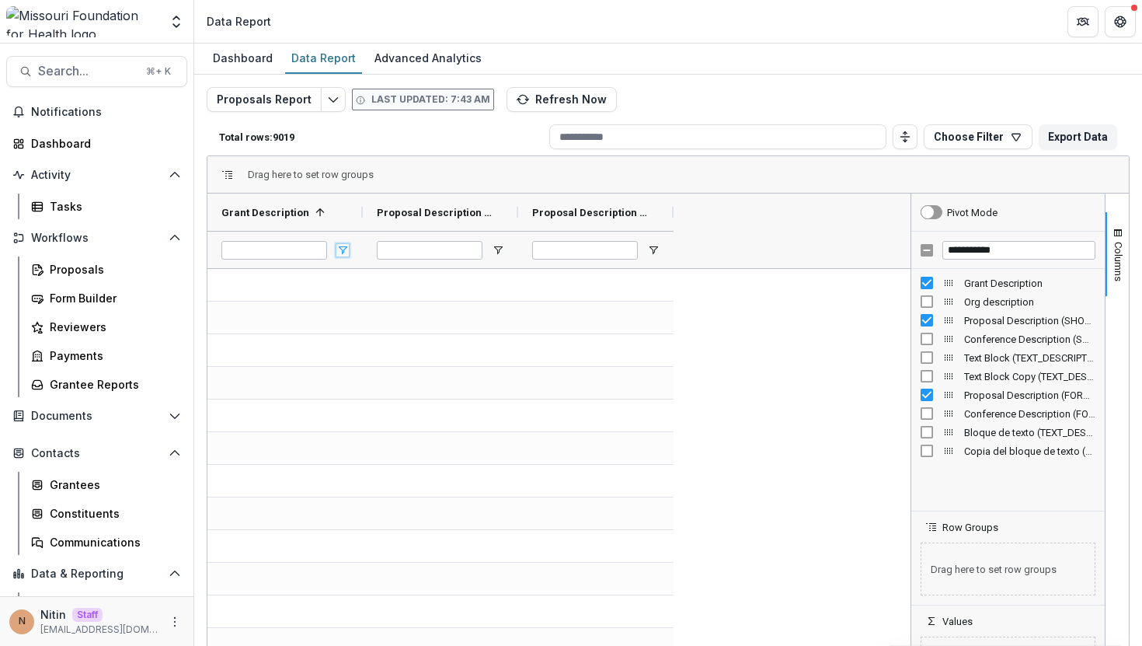
click at [343, 251] on span "Open Filter Menu" at bounding box center [343, 250] width 12 height 12
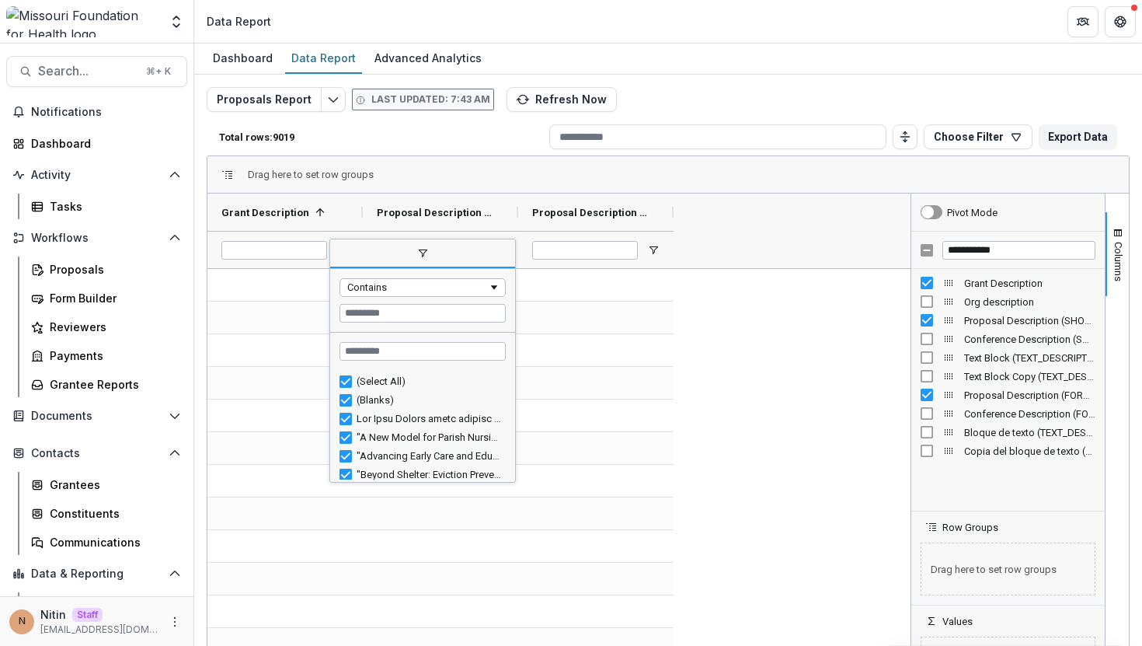
click at [369, 382] on div "(Select All)" at bounding box center [429, 381] width 145 height 12
click at [369, 396] on div "(Blanks)" at bounding box center [429, 400] width 145 height 12
type input "**********"
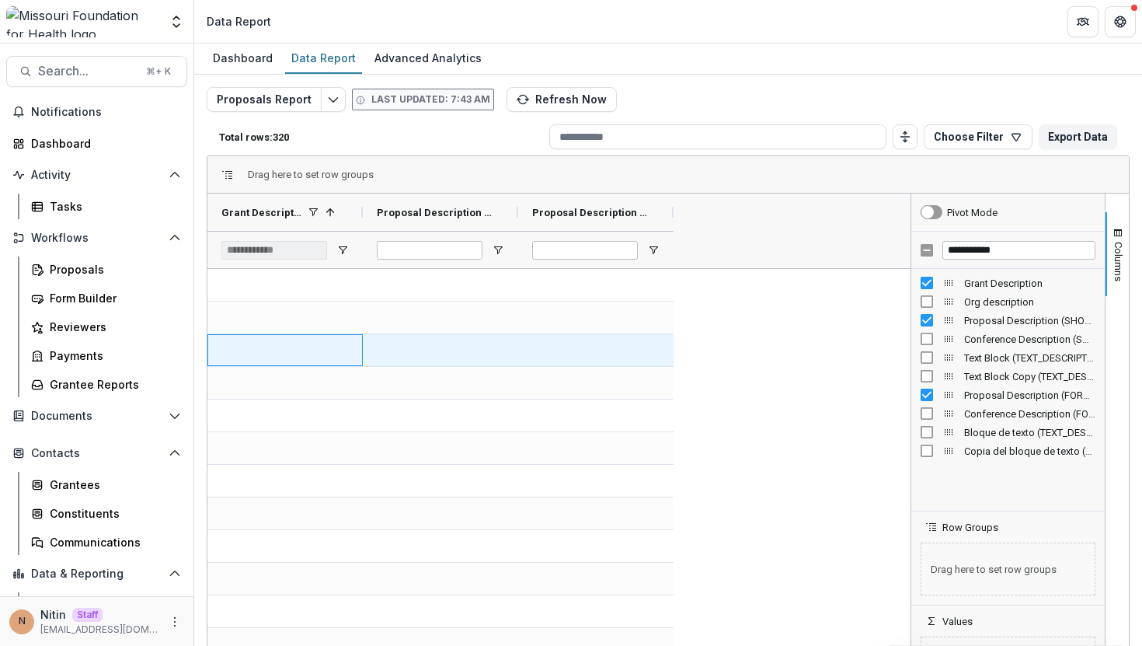
click at [227, 342] on div at bounding box center [285, 350] width 155 height 32
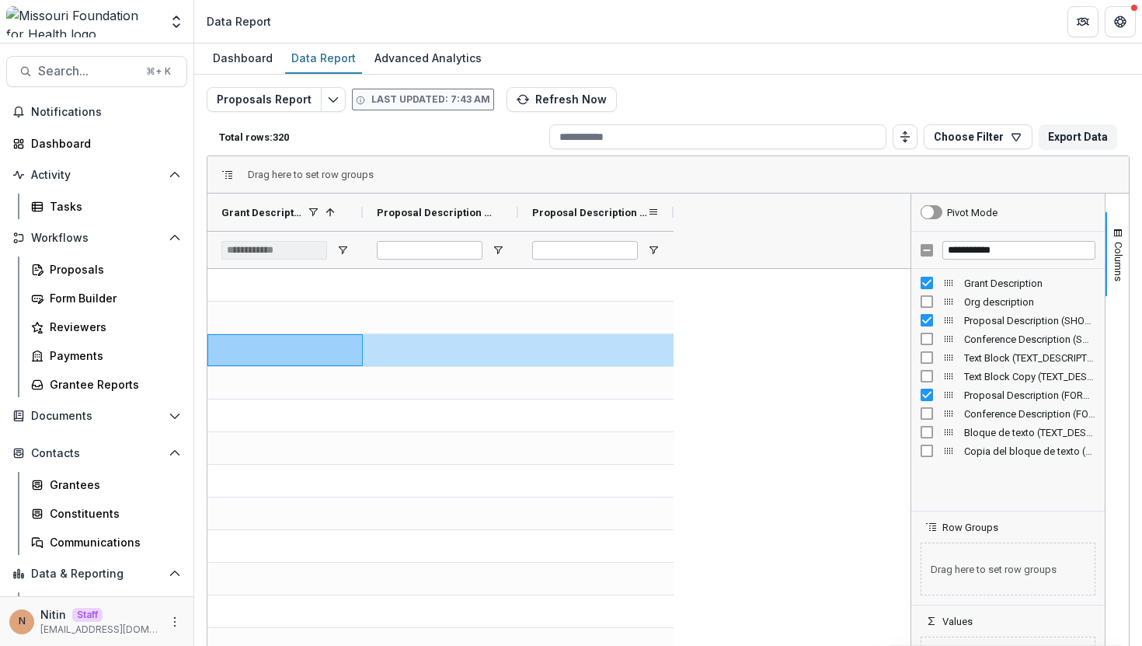
click at [595, 218] on span "Proposal Description (FORMATTED_TEXT)" at bounding box center [589, 213] width 115 height 12
click at [595, 218] on span "Proposal Description (FORMATTED_TEXT)" at bounding box center [581, 213] width 98 height 12
click at [595, 218] on span "Proposal Description (FORMATTED_TEXT)" at bounding box center [589, 213] width 115 height 12
click at [446, 215] on span "Proposal Description (SHORT_TEXT)" at bounding box center [434, 213] width 115 height 12
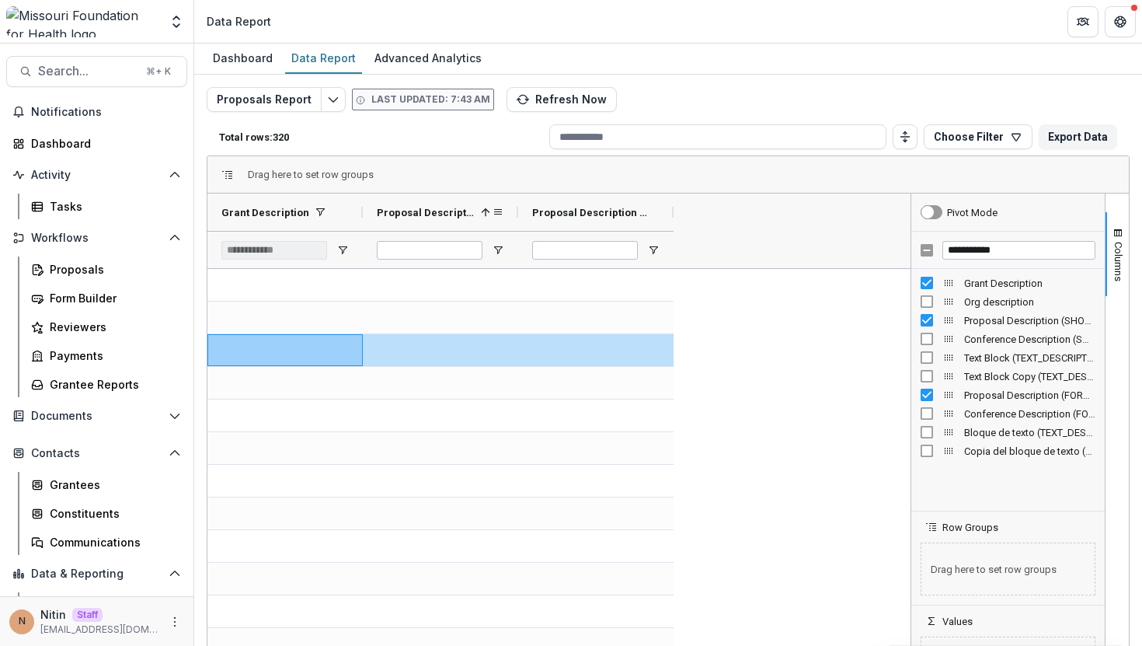
click at [446, 215] on span "Proposal Description (SHORT_TEXT)" at bounding box center [426, 213] width 98 height 12
click at [306, 219] on div "Grant Description" at bounding box center [278, 212] width 115 height 30
click at [306, 219] on div "Grant Description 1" at bounding box center [278, 212] width 115 height 30
click at [434, 208] on span "Proposal Description (SHORT_TEXT)" at bounding box center [434, 213] width 115 height 12
click at [434, 208] on span "Proposal Description (SHORT_TEXT)" at bounding box center [426, 213] width 98 height 12
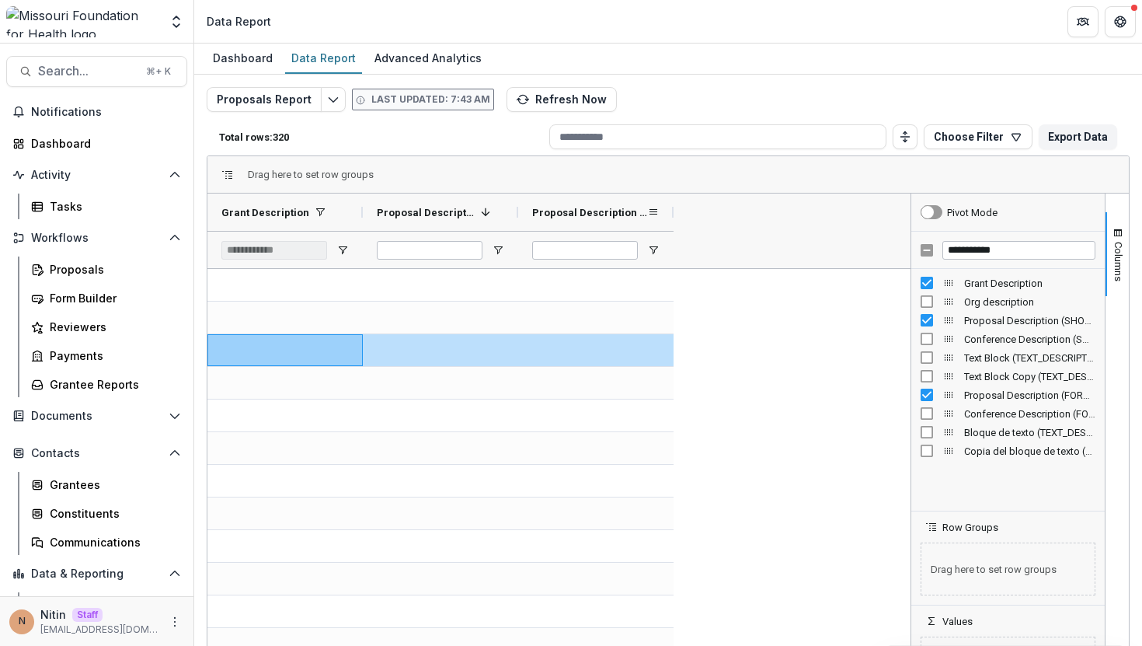
click at [611, 212] on span "Proposal Description (FORMATTED_TEXT)" at bounding box center [589, 213] width 115 height 12
click at [611, 212] on span "Proposal Description (FORMATTED_TEXT)" at bounding box center [581, 213] width 98 height 12
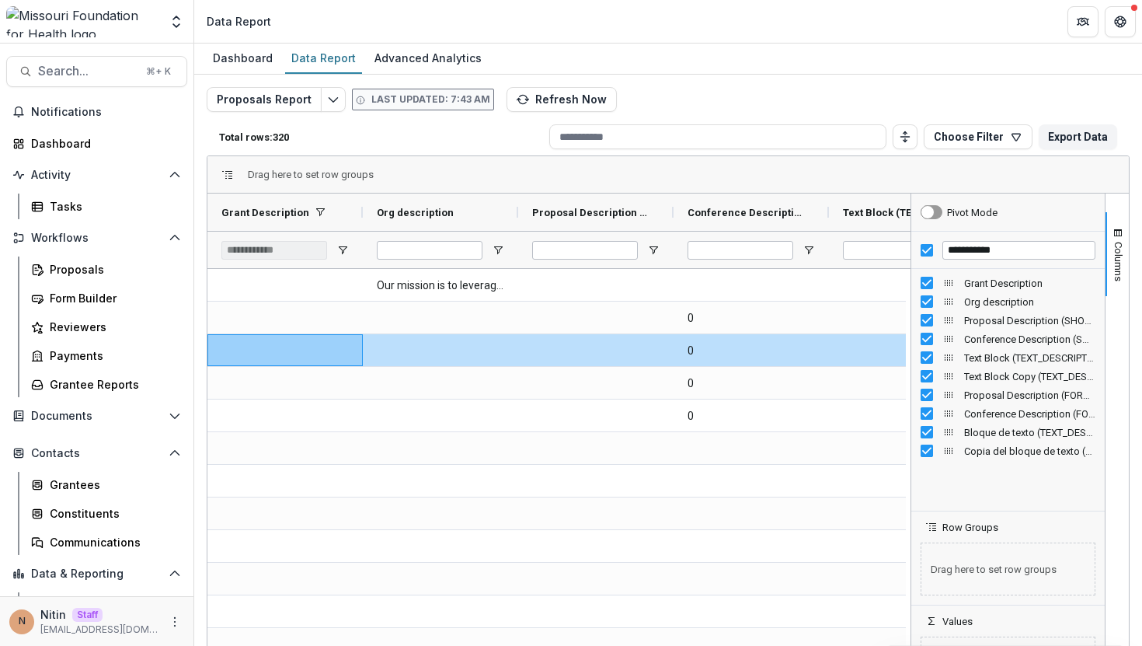
click at [830, 166] on div "Drag here to set row groups" at bounding box center [669, 174] width 922 height 37
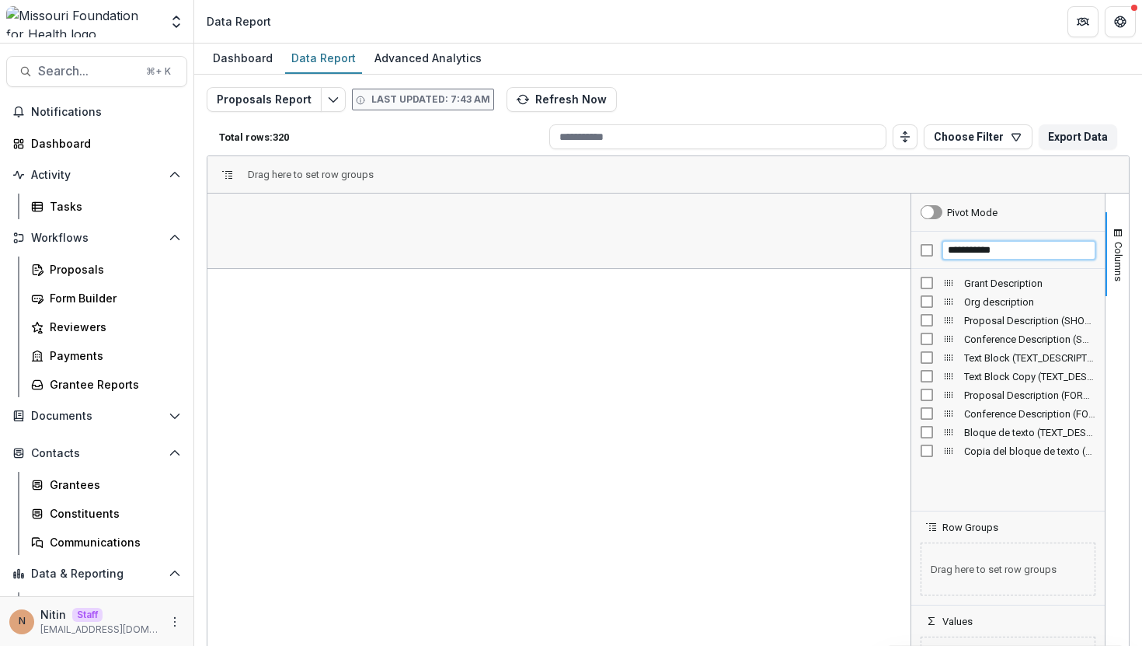
click at [965, 251] on input "**********" at bounding box center [1019, 250] width 153 height 19
type input "***"
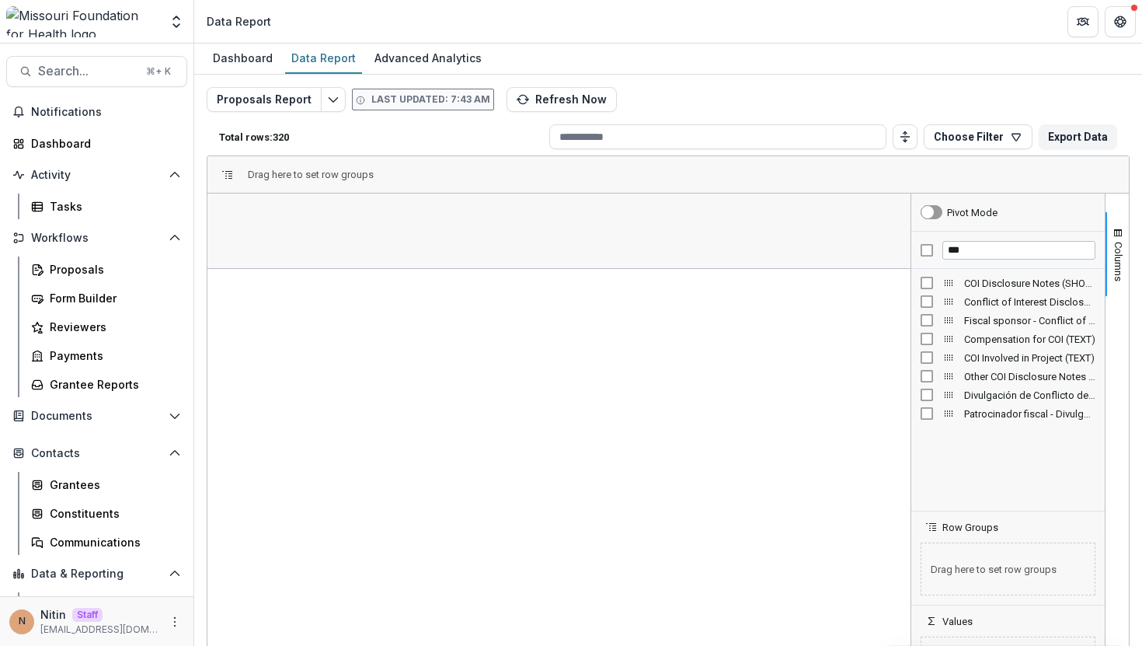
click at [853, 180] on div "Drag here to set row groups" at bounding box center [669, 174] width 922 height 37
